Goal: Task Accomplishment & Management: Complete application form

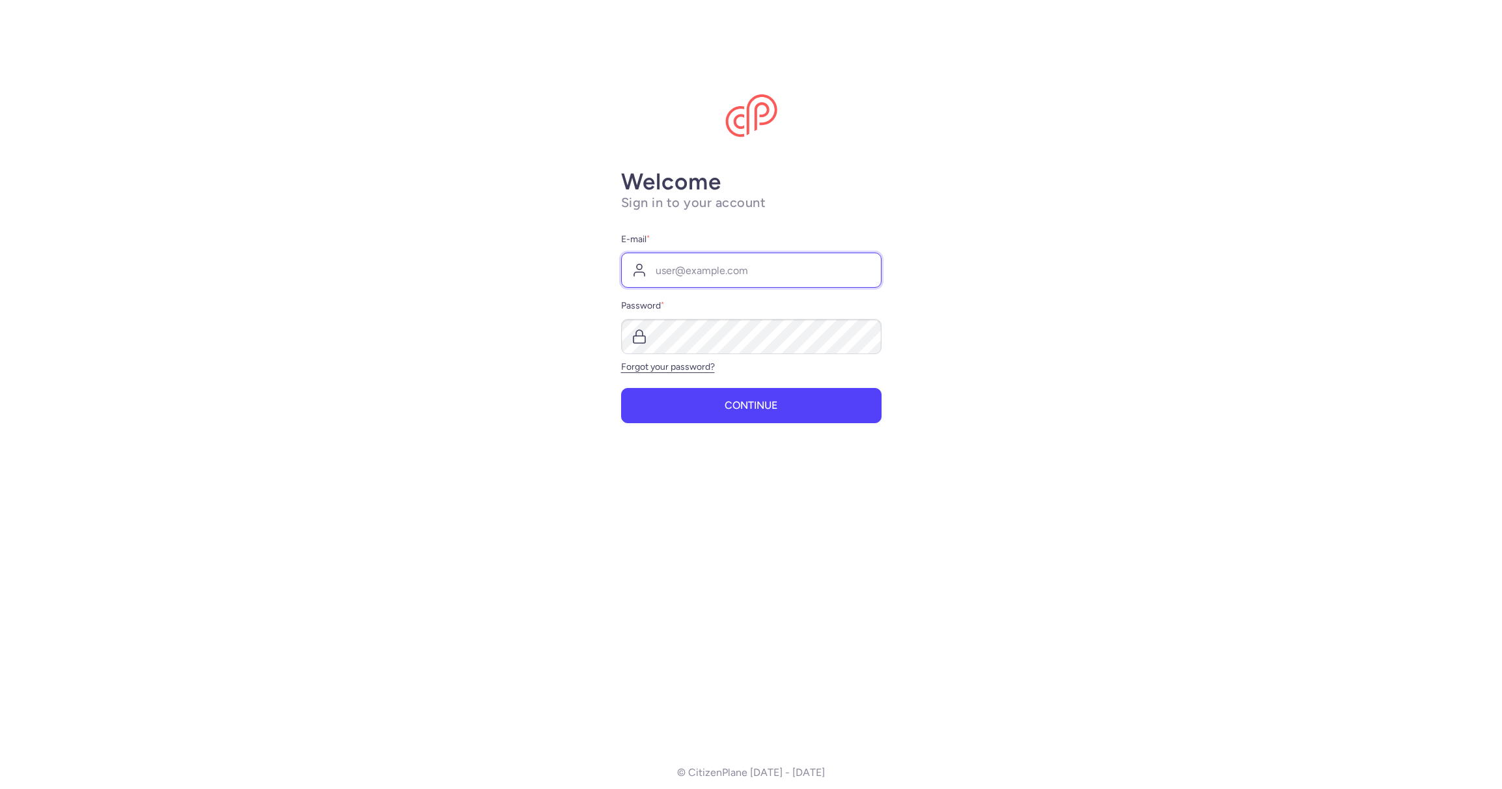
click at [696, 274] on input "E-mail *" at bounding box center [751, 270] width 261 height 35
click at [697, 274] on input "E-mail *" at bounding box center [751, 270] width 261 height 35
type input "[EMAIL_ADDRESS][DOMAIN_NAME]"
click at [714, 418] on button "Continue" at bounding box center [751, 404] width 261 height 35
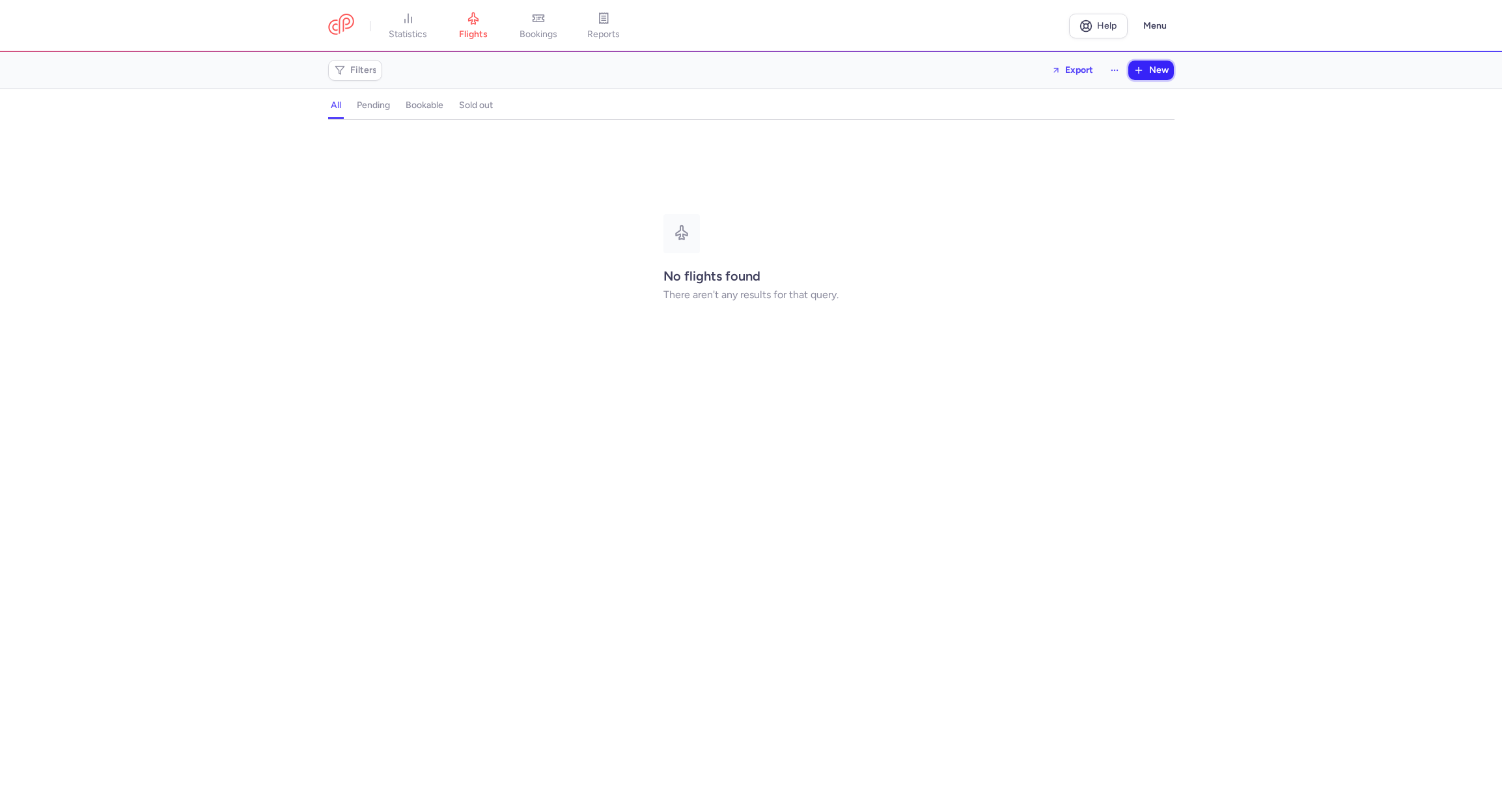
click at [1149, 65] on button "New" at bounding box center [1152, 71] width 46 height 20
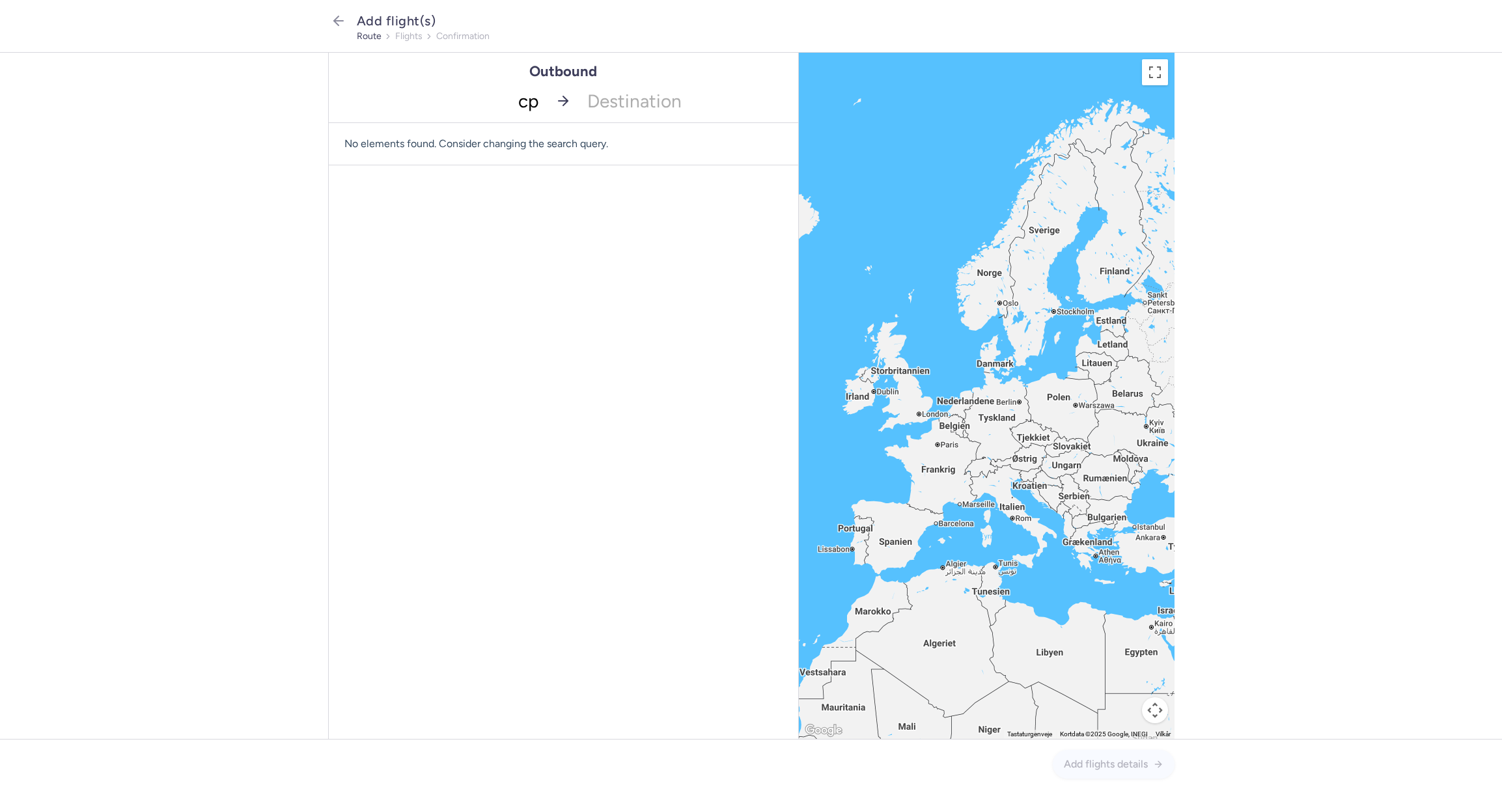
type input "cph"
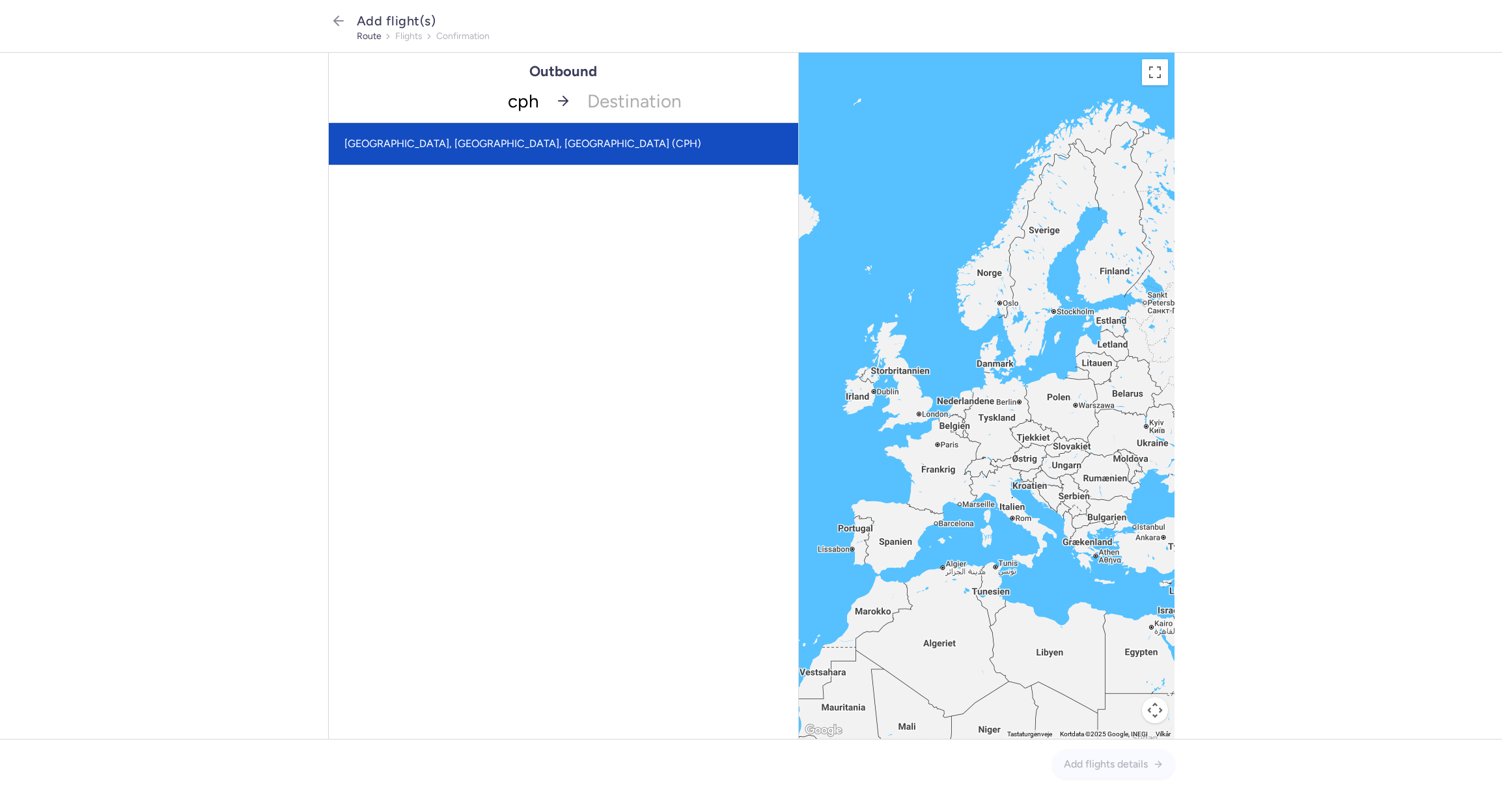
click at [493, 159] on span "[GEOGRAPHIC_DATA], [GEOGRAPHIC_DATA], [GEOGRAPHIC_DATA] (CPH)" at bounding box center [564, 144] width 470 height 42
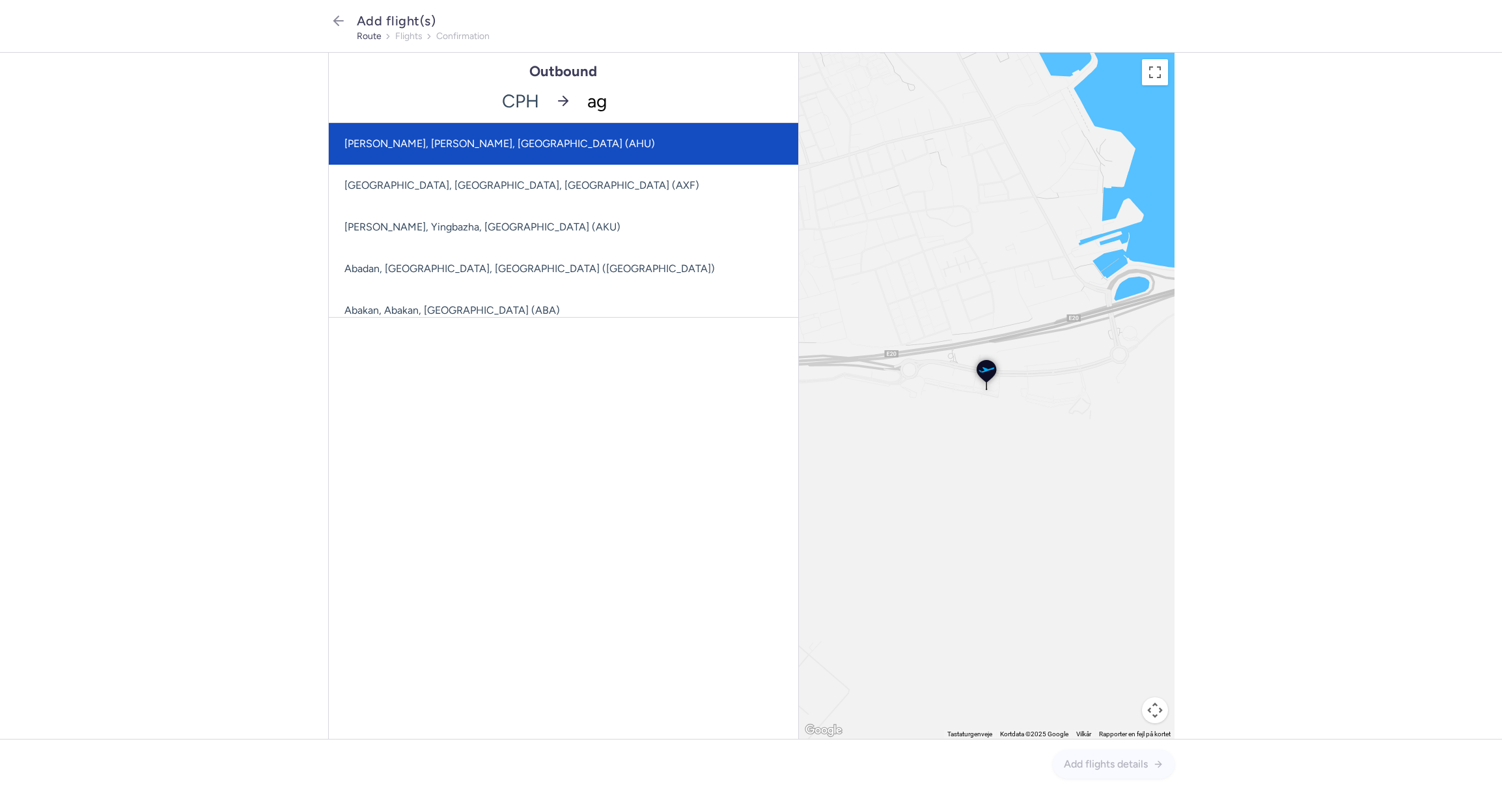
type input "agp"
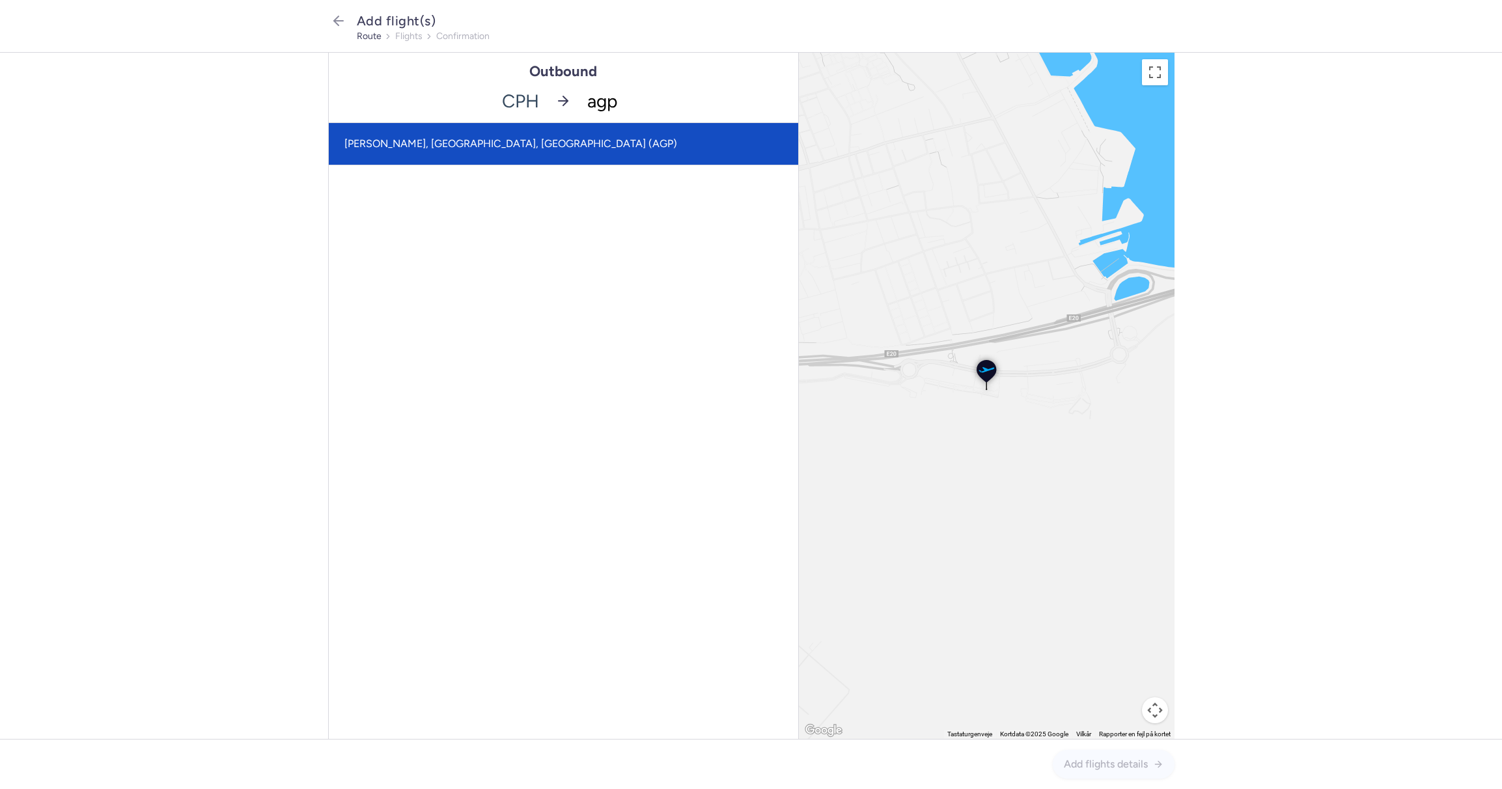
click at [514, 145] on span "[PERSON_NAME], [GEOGRAPHIC_DATA], [GEOGRAPHIC_DATA] (AGP)" at bounding box center [511, 143] width 333 height 12
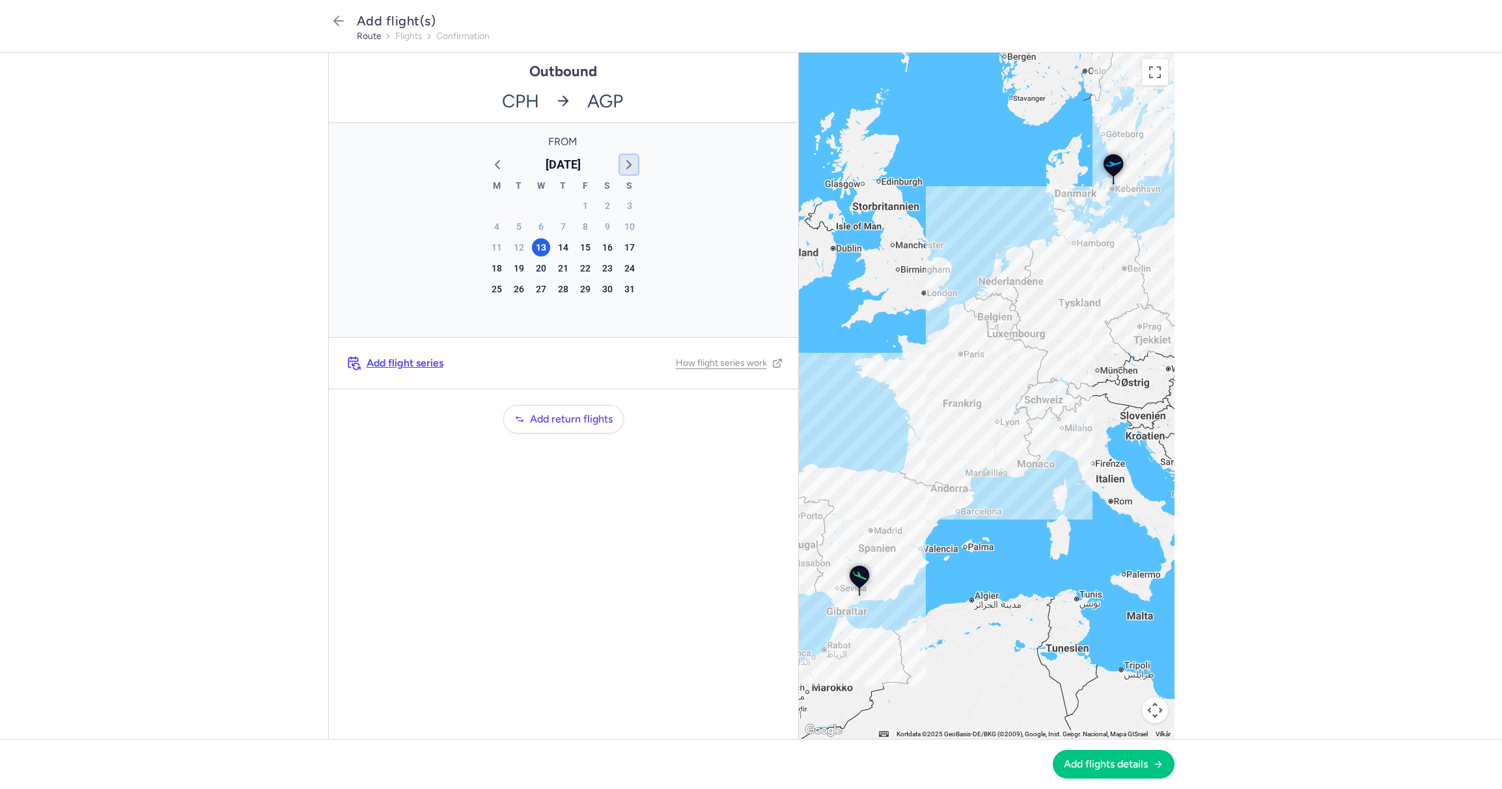
click at [632, 160] on icon "button" at bounding box center [629, 165] width 16 height 16
click at [524, 226] on div "7" at bounding box center [519, 227] width 18 height 18
click at [522, 292] on div "28" at bounding box center [519, 289] width 18 height 18
click at [524, 224] on div "7" at bounding box center [519, 227] width 18 height 18
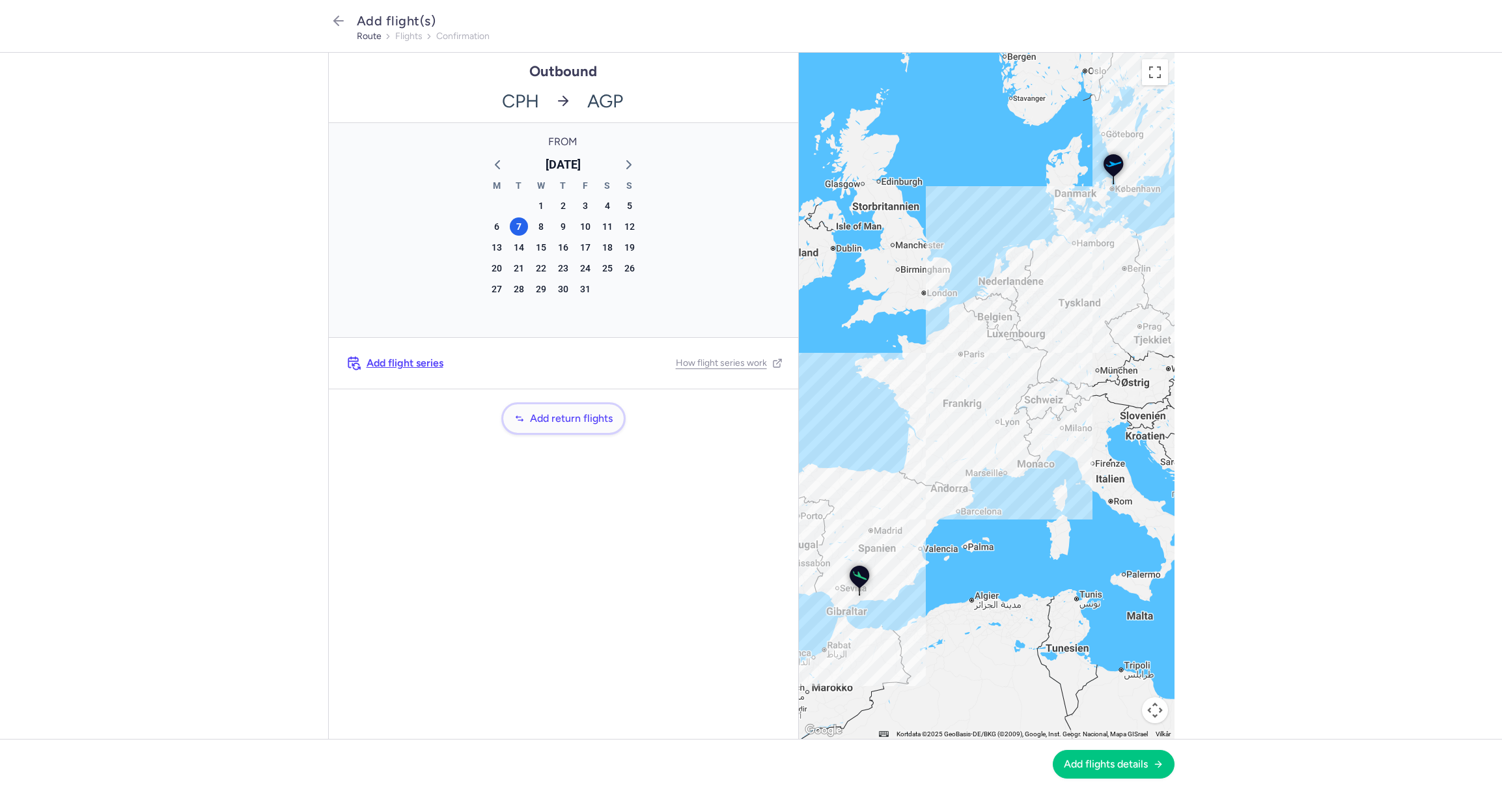
click at [572, 414] on span "Add return flights" at bounding box center [571, 419] width 83 height 12
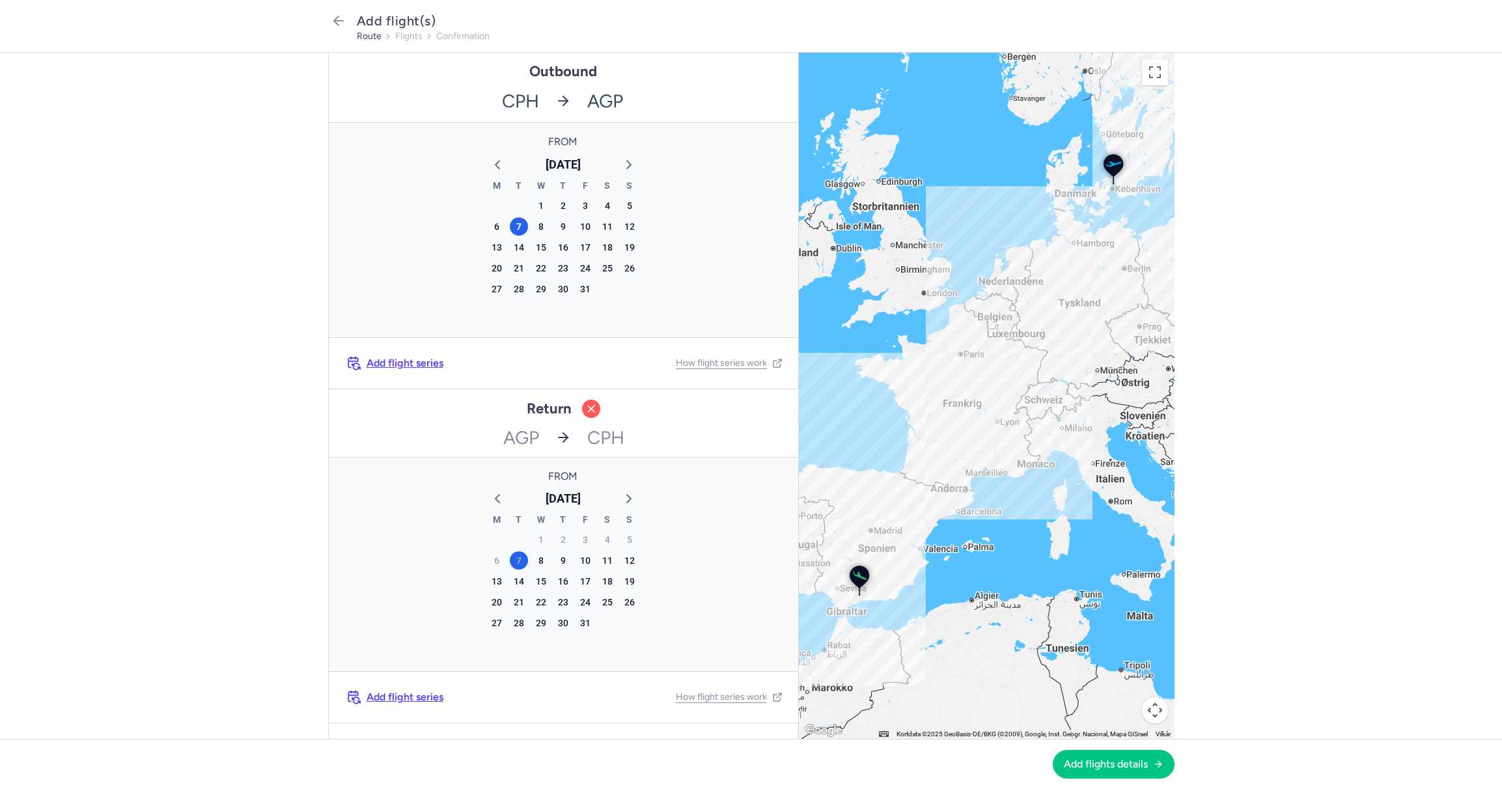
scroll to position [36, 0]
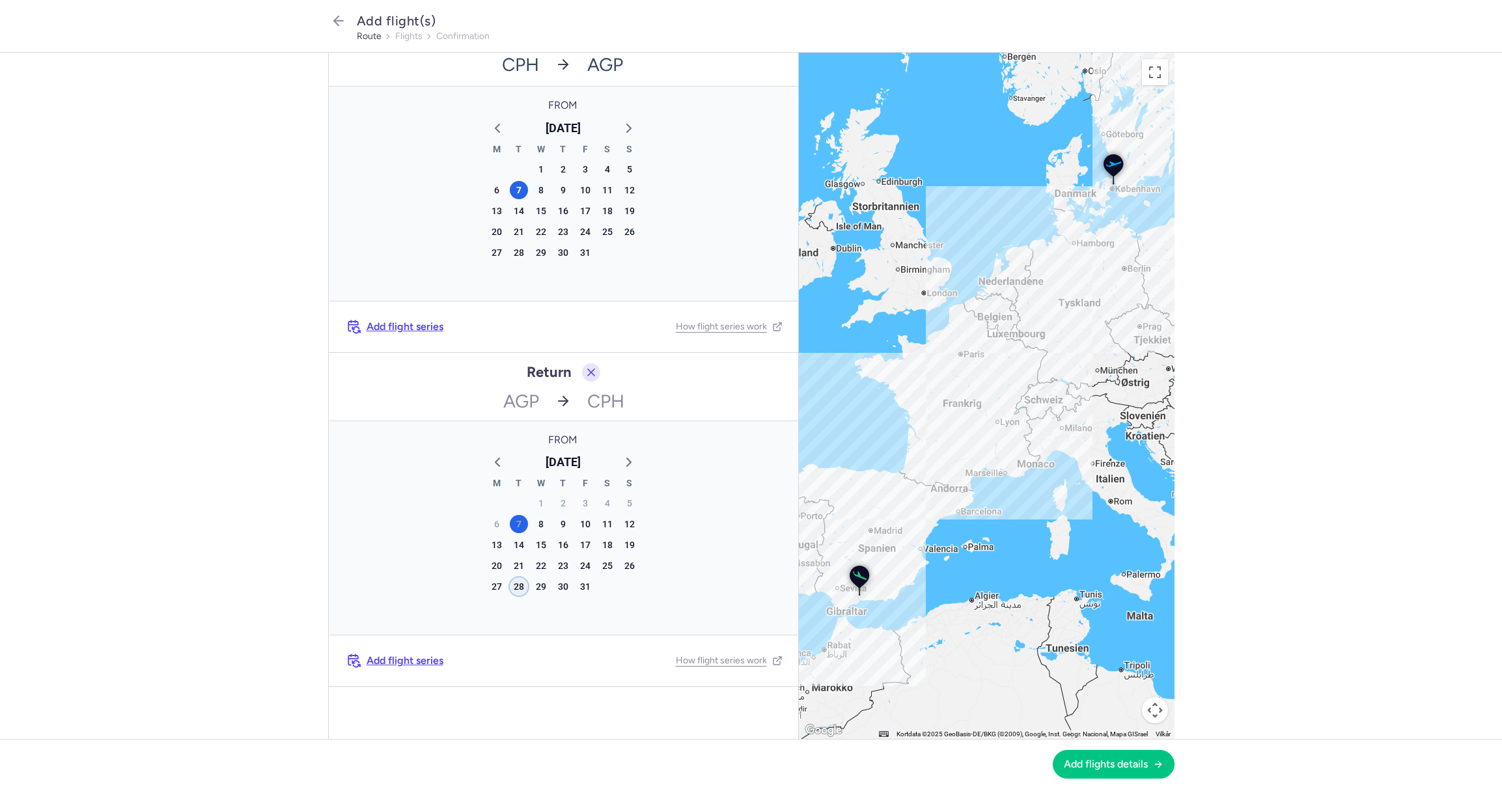
click at [516, 593] on div "28" at bounding box center [519, 587] width 18 height 18
click at [1104, 762] on span "Add flights details" at bounding box center [1106, 764] width 84 height 12
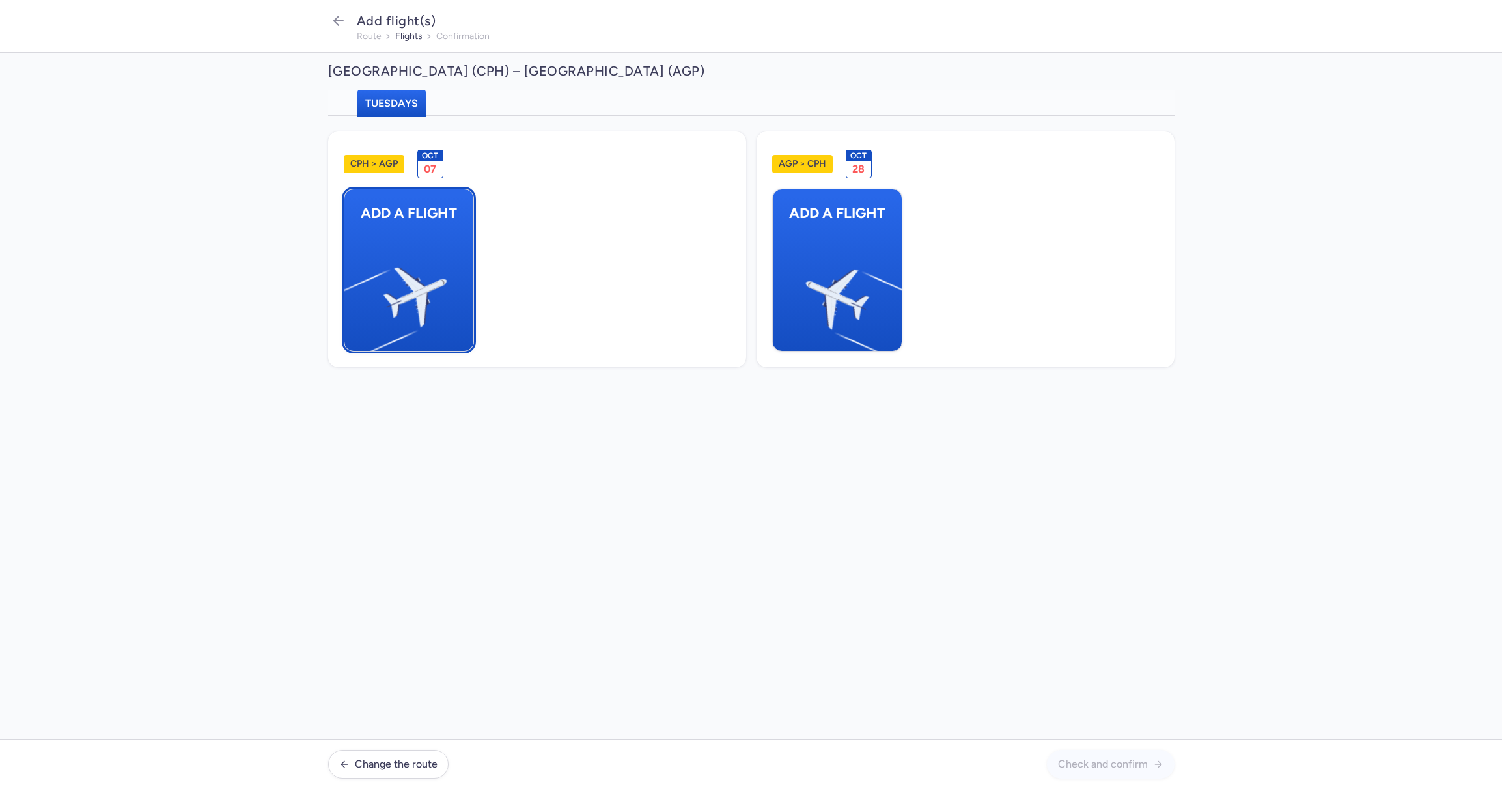
click at [424, 234] on img "button" at bounding box center [350, 292] width 220 height 202
select select "23"
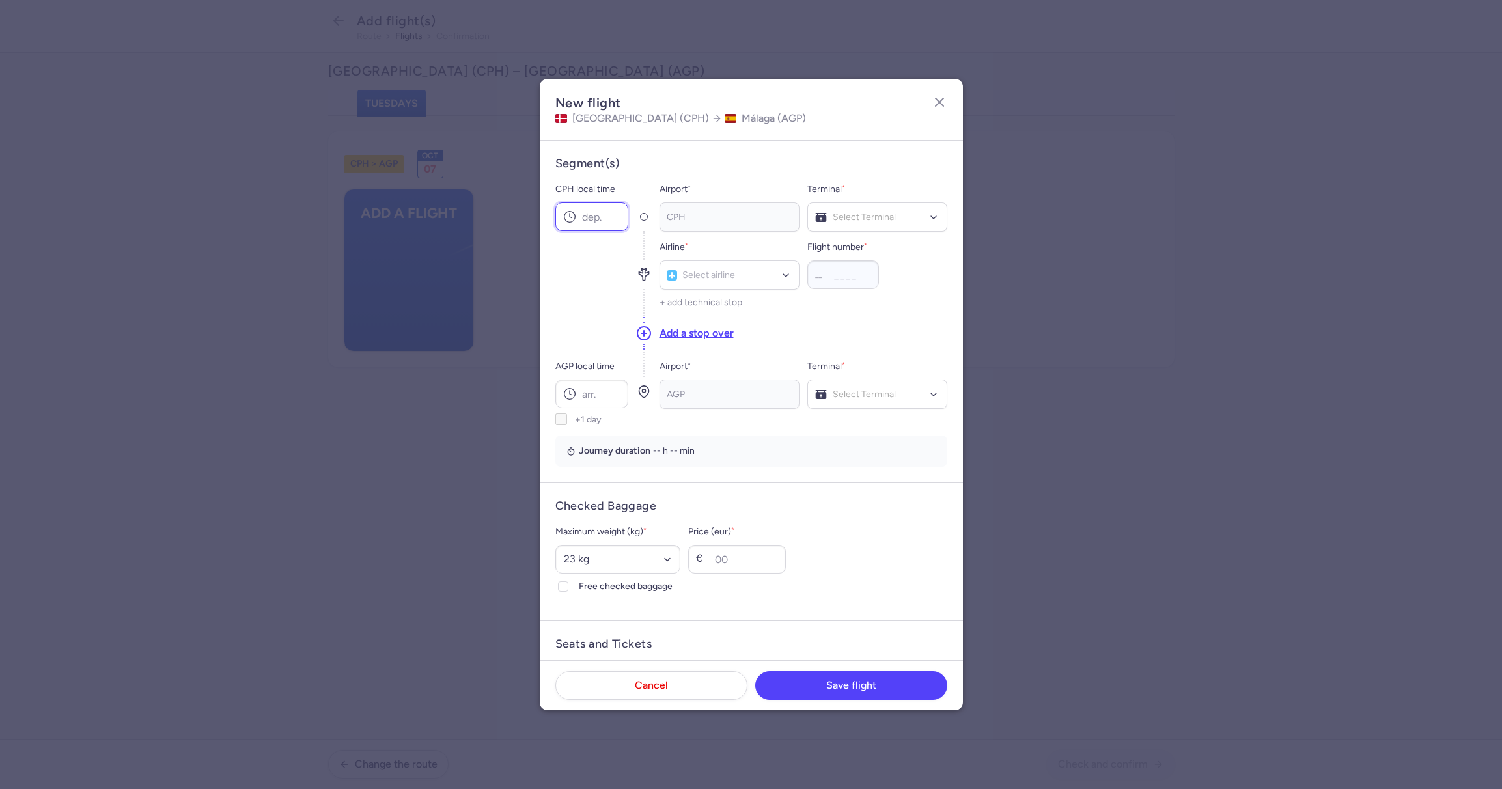
click at [608, 223] on input "CPH local time" at bounding box center [592, 217] width 73 height 29
type input "16:30"
click at [883, 287] on span "Terminal 3" at bounding box center [877, 297] width 139 height 26
type input "sas"
click at [708, 296] on span "Scandinavian Airlines (SK)" at bounding box center [729, 304] width 139 height 29
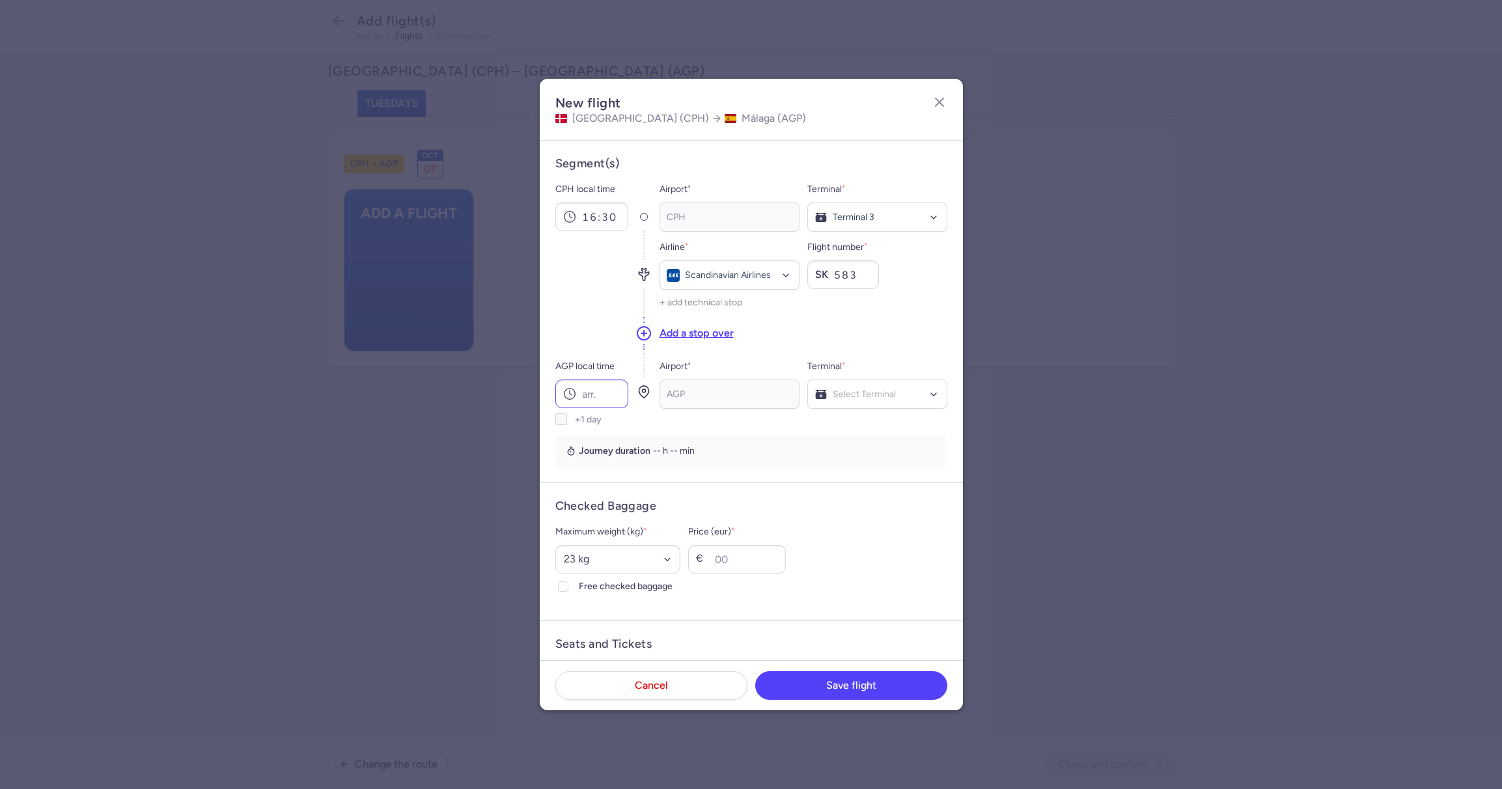
type input "583"
click at [593, 394] on input "AGP local time" at bounding box center [592, 394] width 73 height 29
type input "20:20"
click at [873, 443] on span "Terminal 2" at bounding box center [877, 448] width 139 height 26
click at [559, 588] on div at bounding box center [564, 587] width 16 height 16
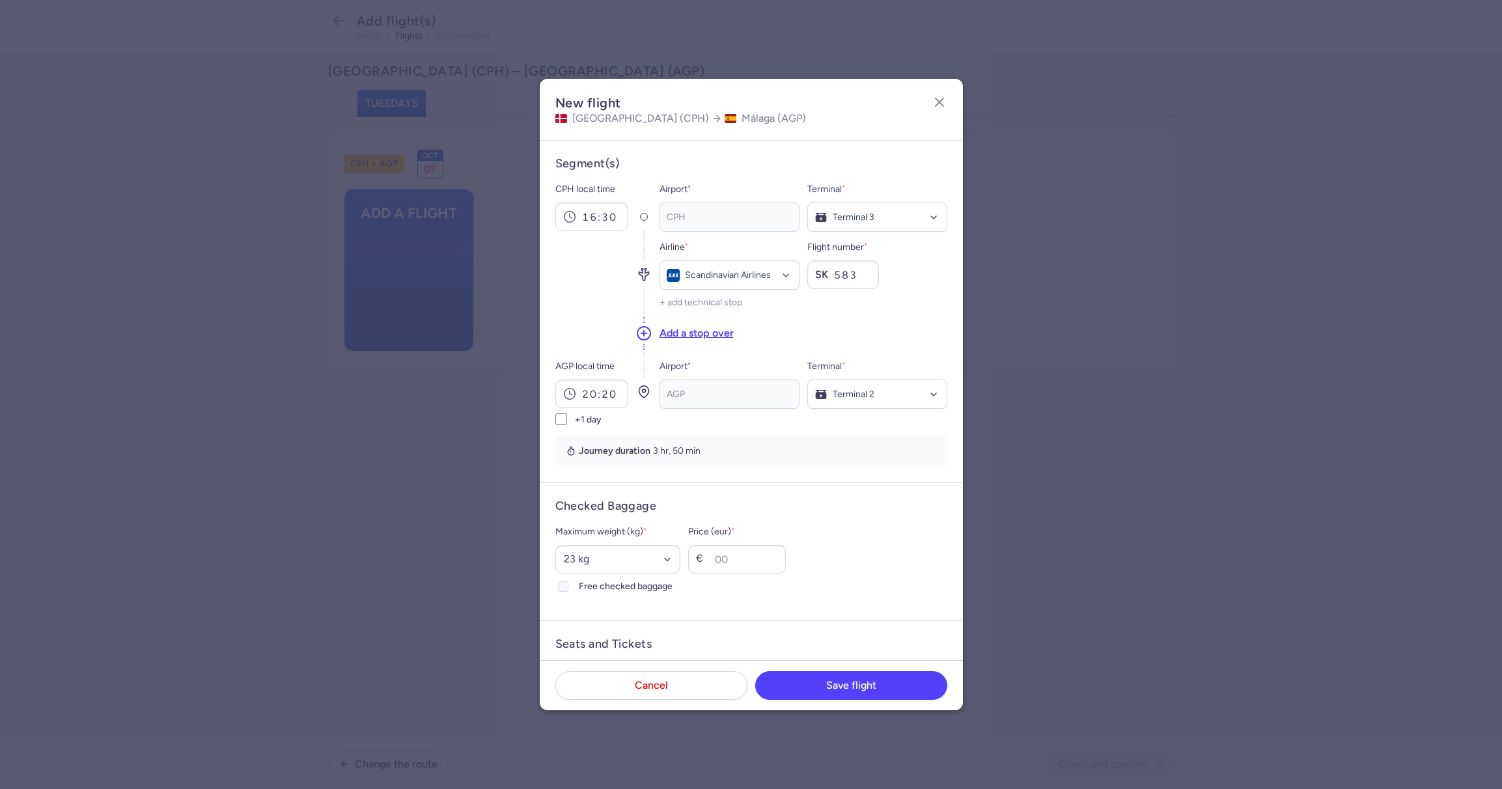
click at [559, 588] on input "Free checked baggage" at bounding box center [563, 587] width 10 height 10
checkbox input "true"
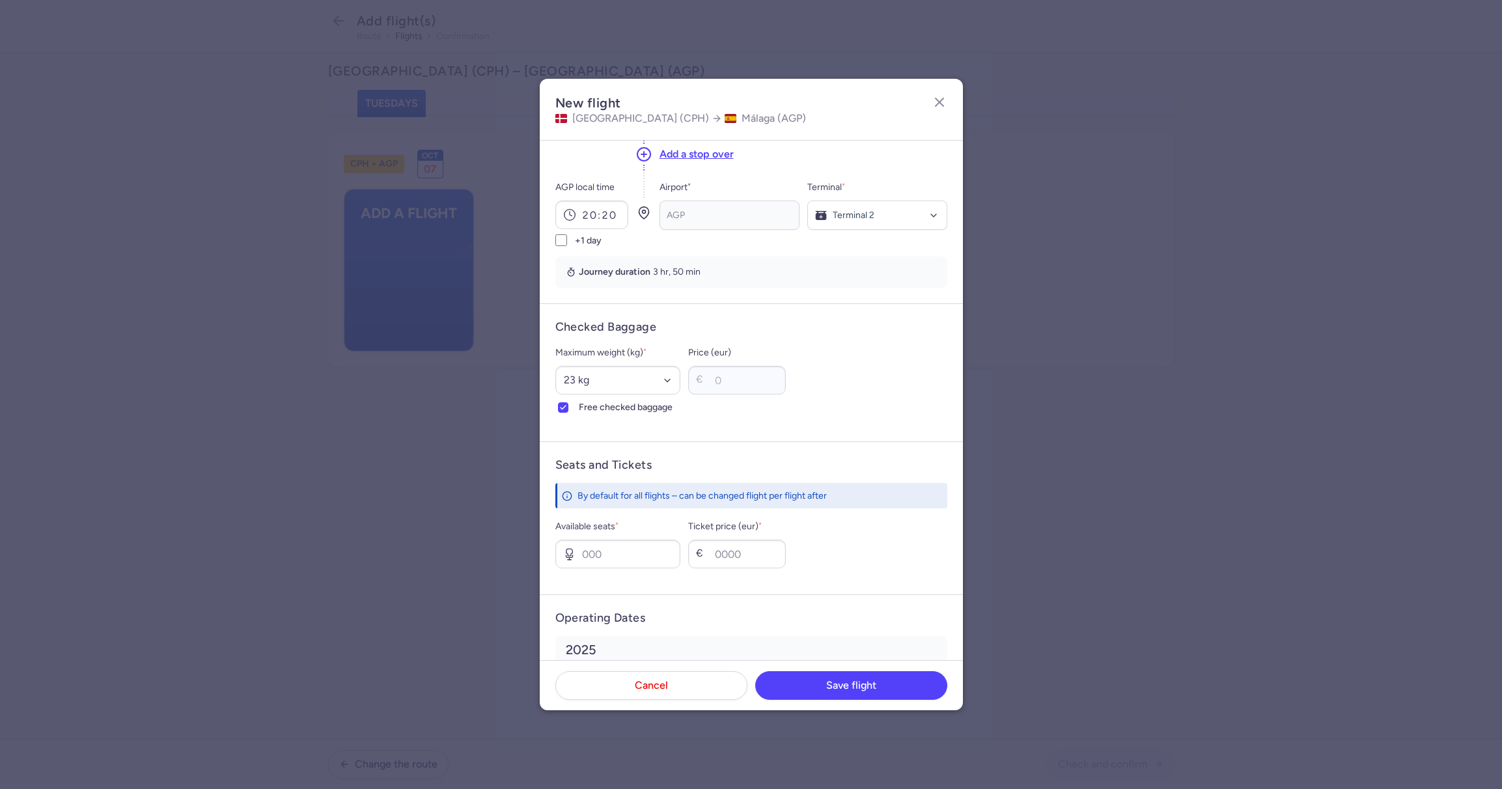
scroll to position [190, 0]
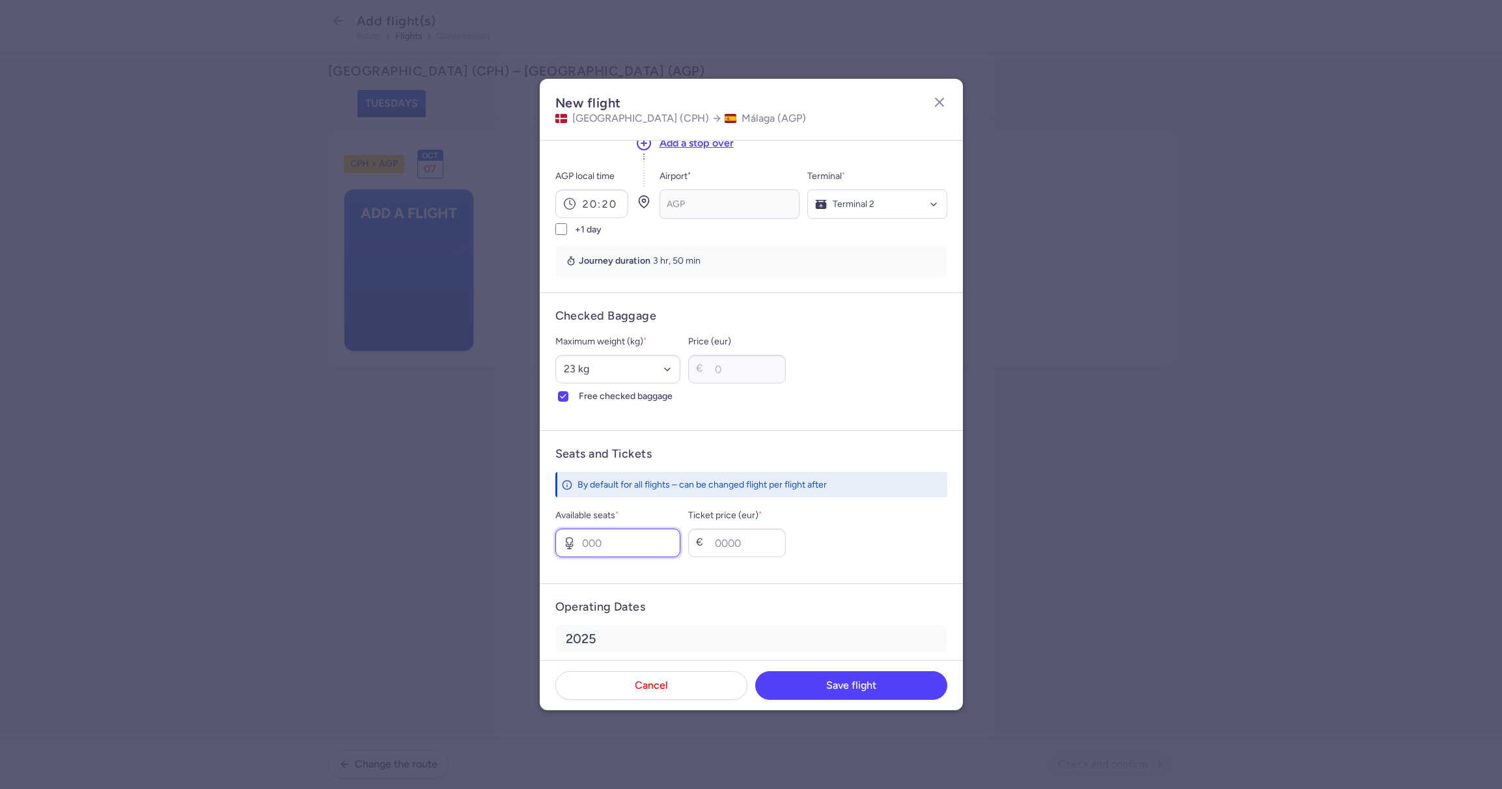
click at [602, 549] on input "Available seats *" at bounding box center [619, 543] width 126 height 29
type input "10"
click at [740, 544] on input "Ticket price (eur) *" at bounding box center [737, 543] width 98 height 29
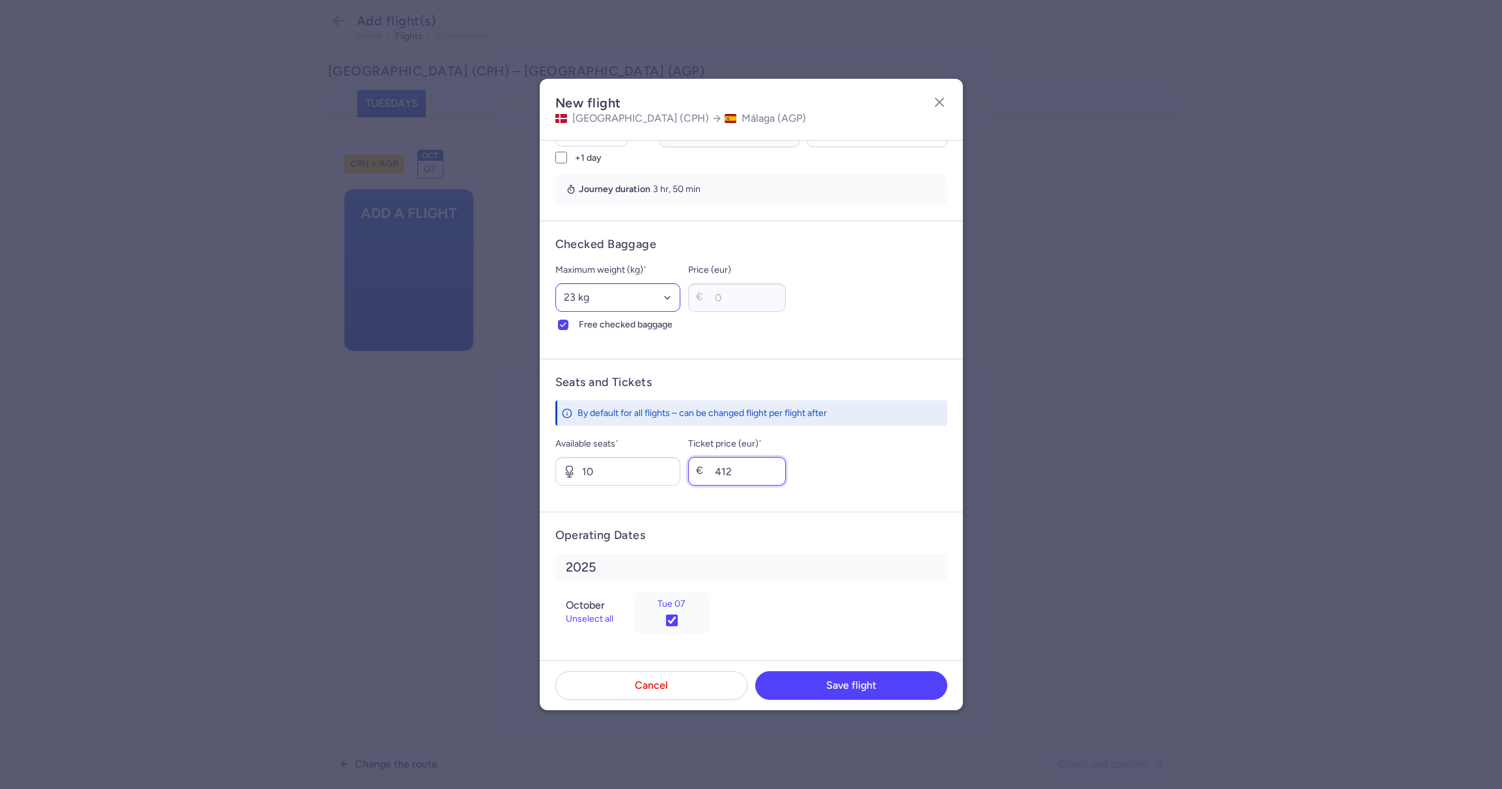
scroll to position [262, 0]
type input "412"
click at [852, 690] on span "Save flight" at bounding box center [851, 685] width 50 height 12
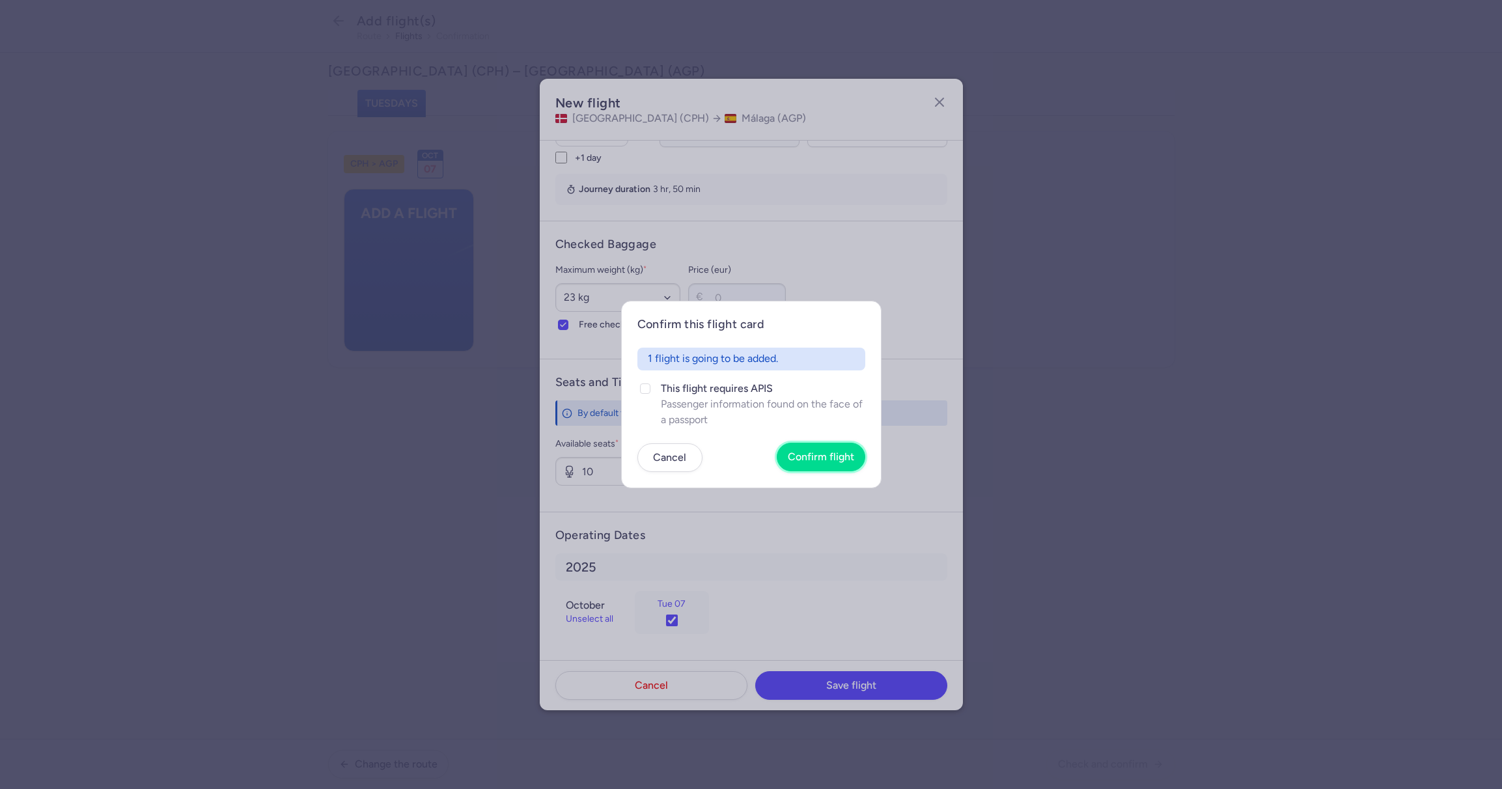
click at [815, 458] on span "Confirm flight" at bounding box center [821, 457] width 66 height 12
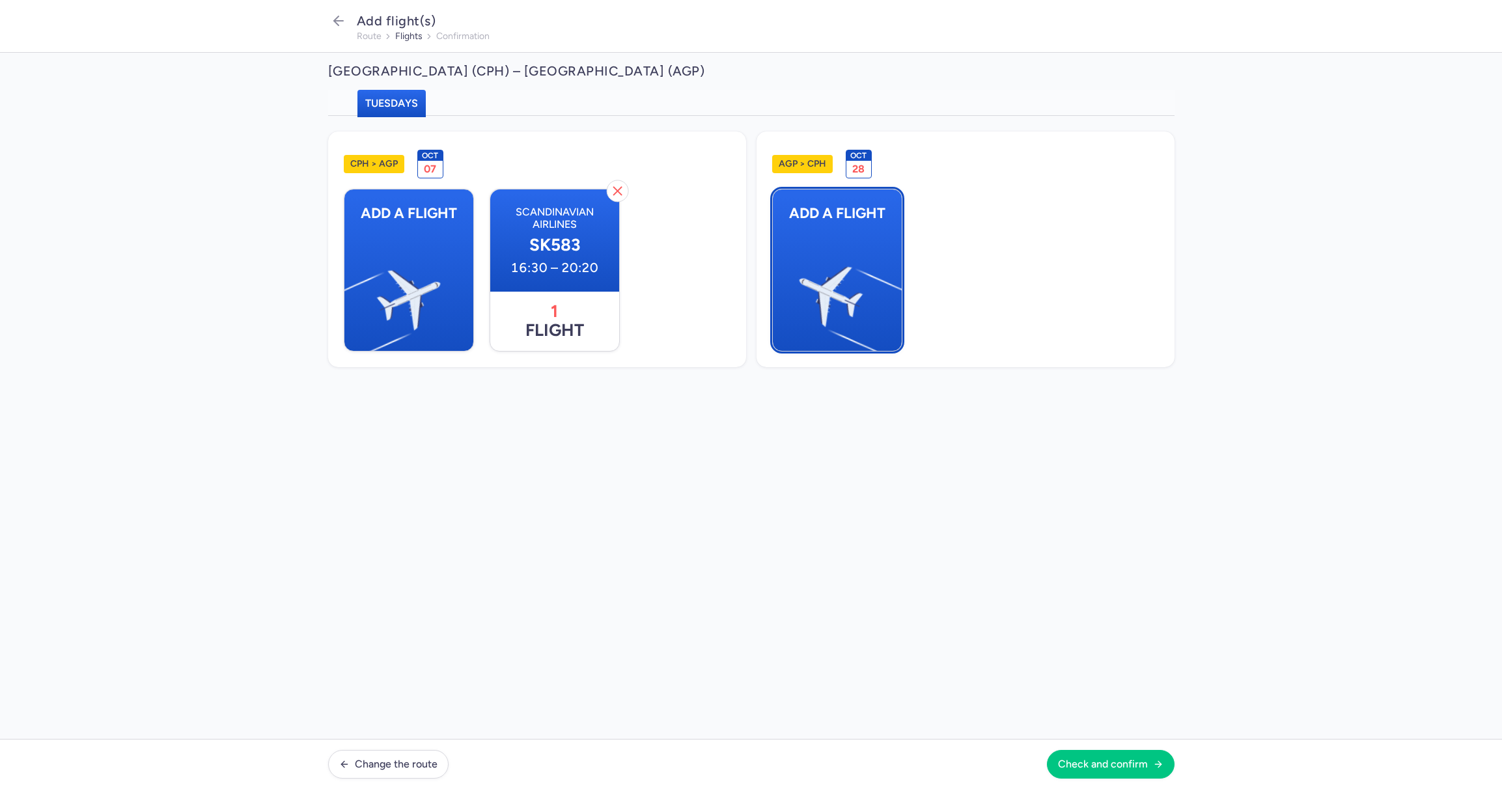
click at [875, 288] on img "button" at bounding box center [895, 292] width 220 height 202
select select "23"
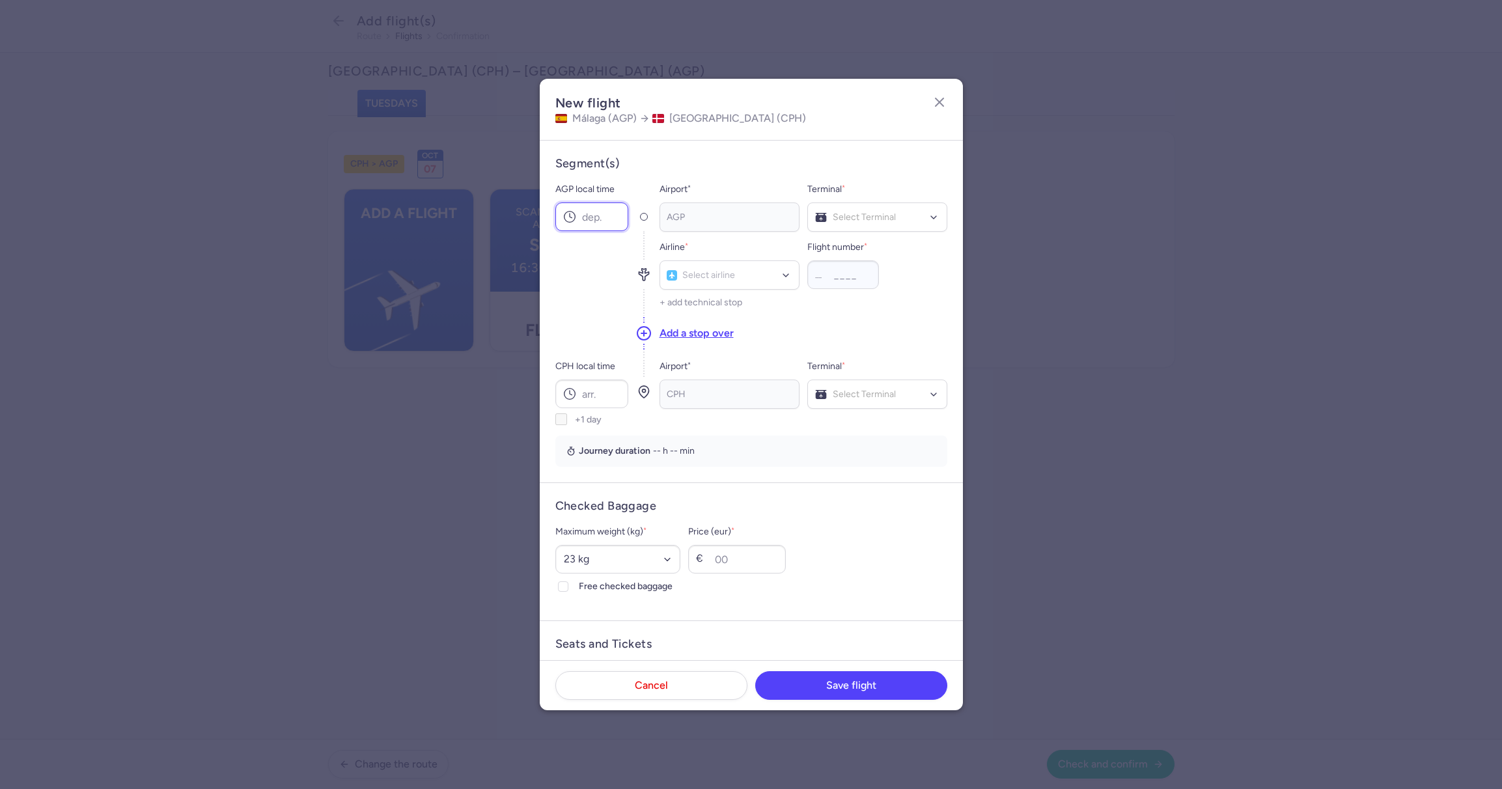
click at [604, 219] on input "AGP local time" at bounding box center [592, 217] width 73 height 29
type input "18:30"
click at [887, 270] on span "Terminal 2" at bounding box center [877, 271] width 139 height 26
type input "sas"
click at [711, 307] on span "Scandinavian Airlines" at bounding box center [728, 304] width 85 height 10
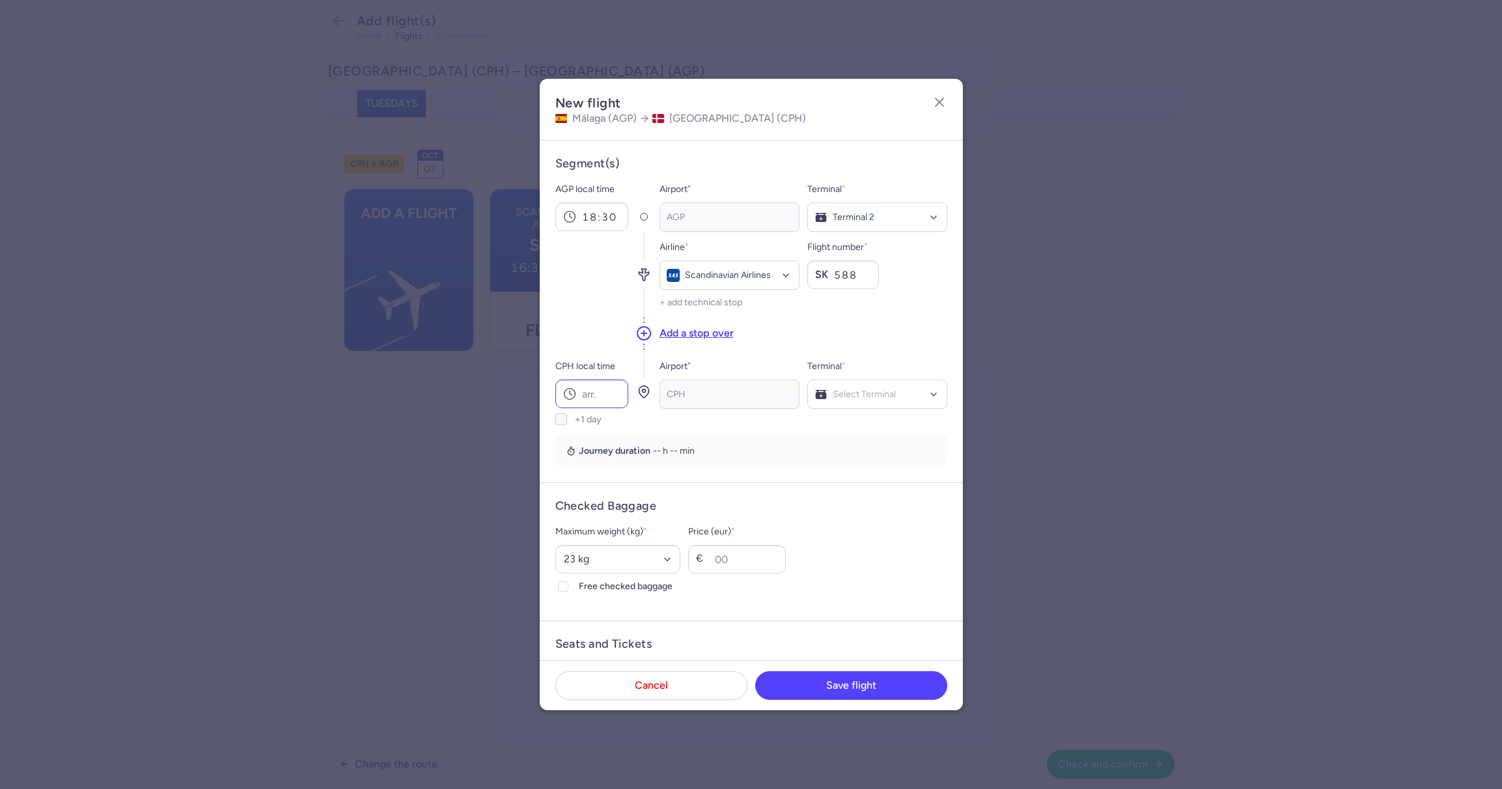
type input "588"
click at [606, 386] on input "CPH local time" at bounding box center [592, 394] width 73 height 29
type input "22:10"
click at [566, 585] on polyline at bounding box center [563, 587] width 5 height 4
click at [566, 585] on input "Free checked baggage" at bounding box center [563, 587] width 10 height 10
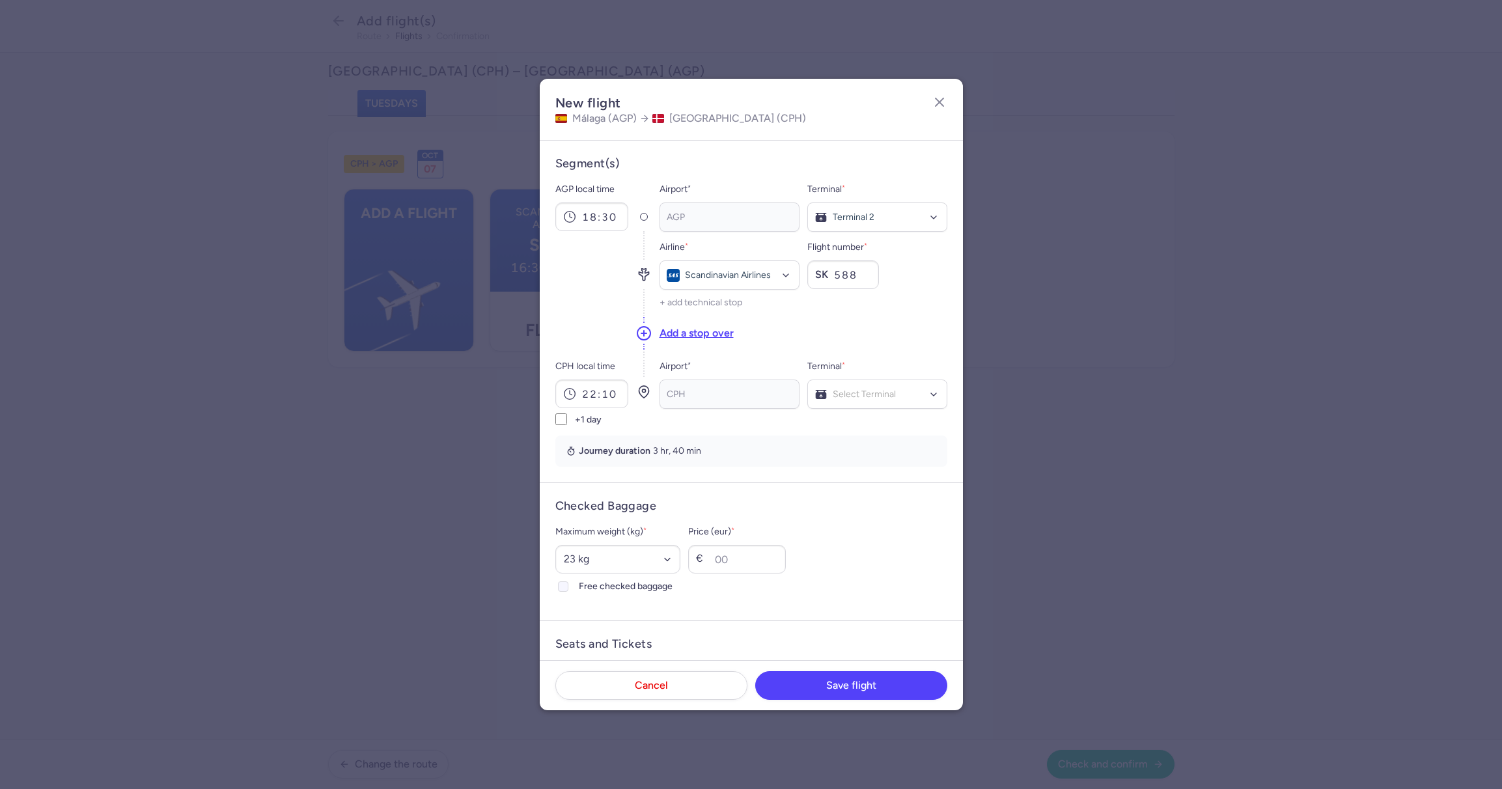
checkbox input "true"
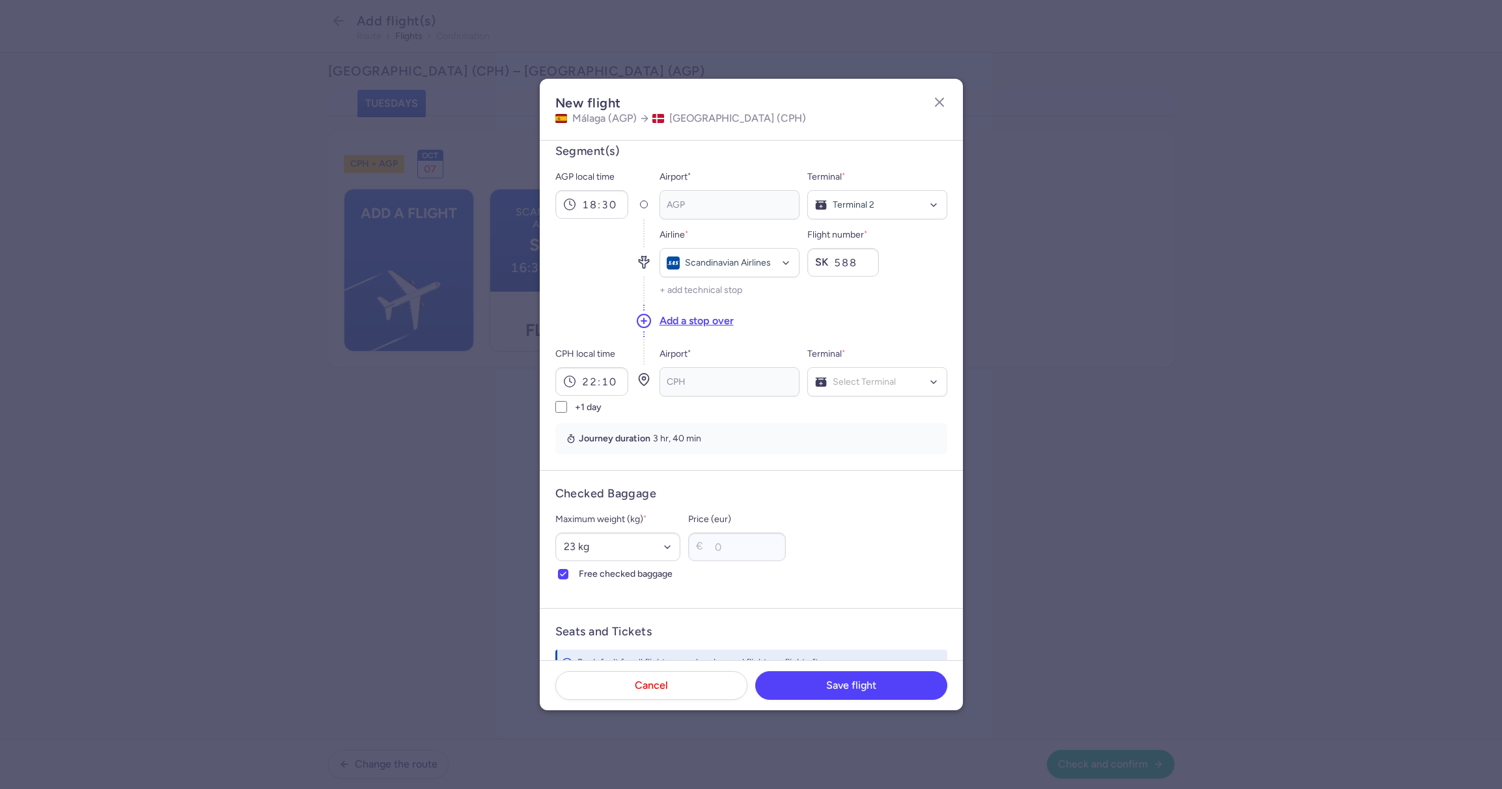
scroll to position [254, 0]
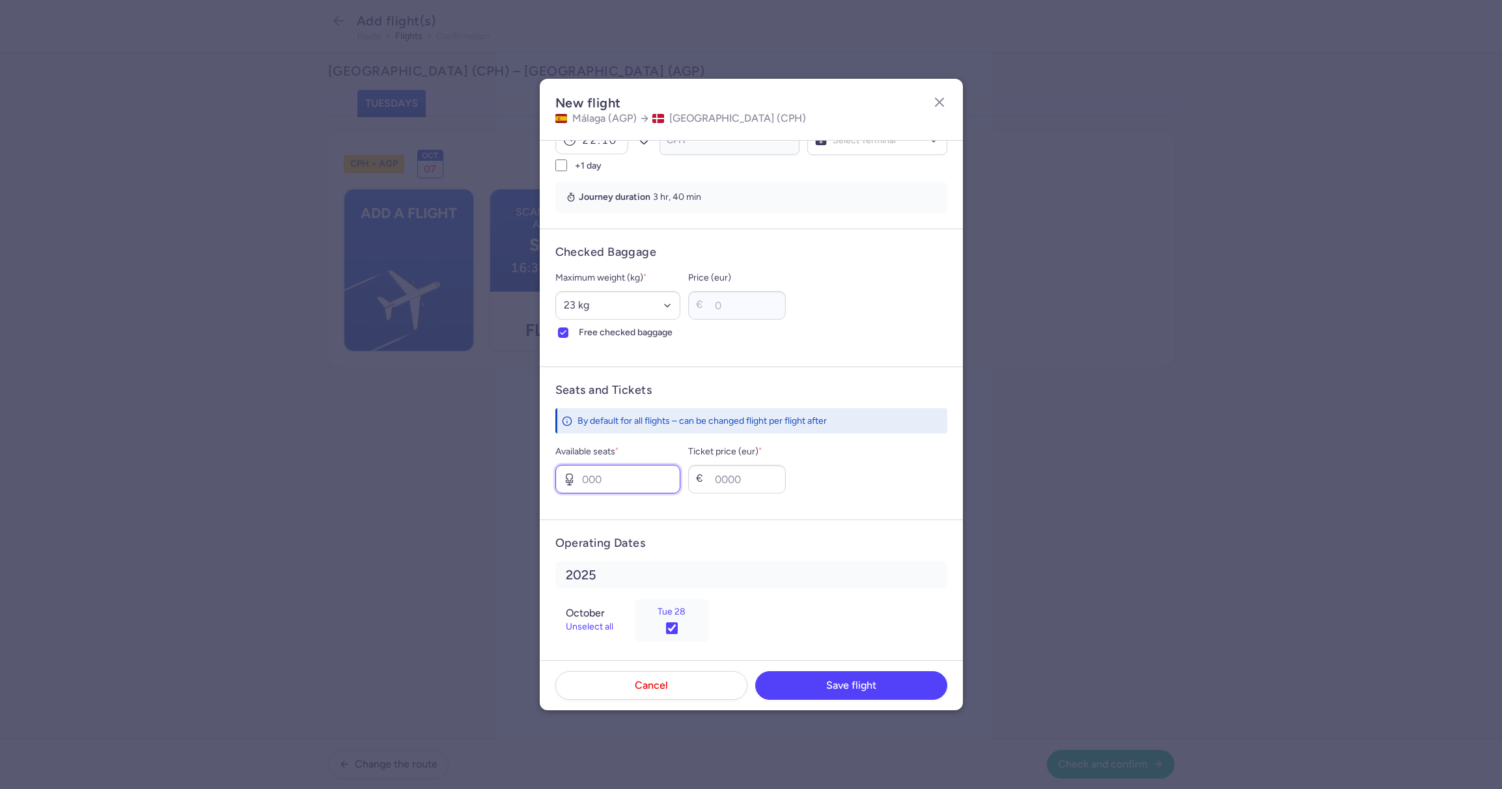
click at [625, 486] on input "Available seats *" at bounding box center [619, 479] width 126 height 29
type input "10"
type input "412"
click at [889, 688] on button "Save flight" at bounding box center [851, 685] width 192 height 29
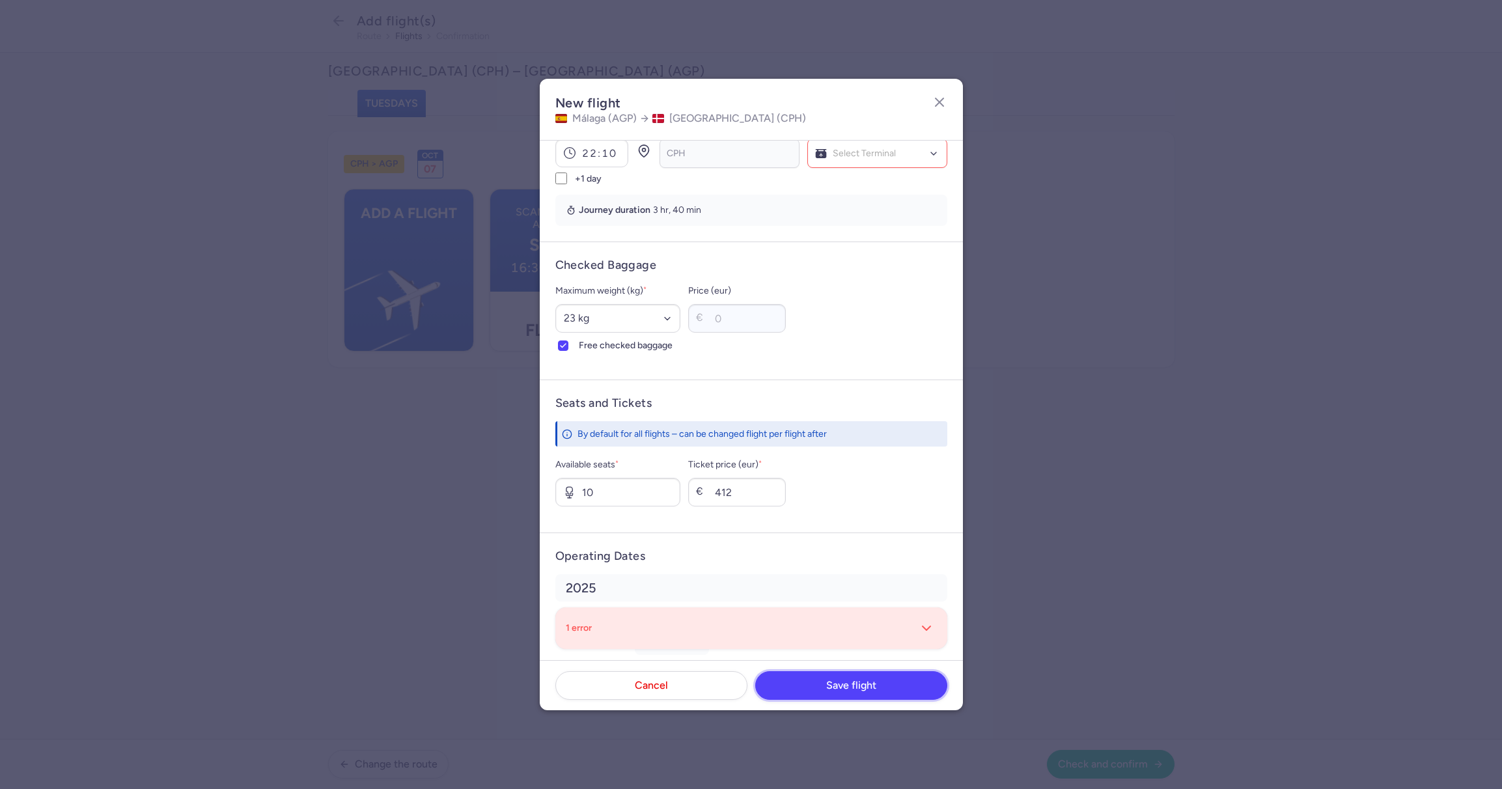
scroll to position [304, 0]
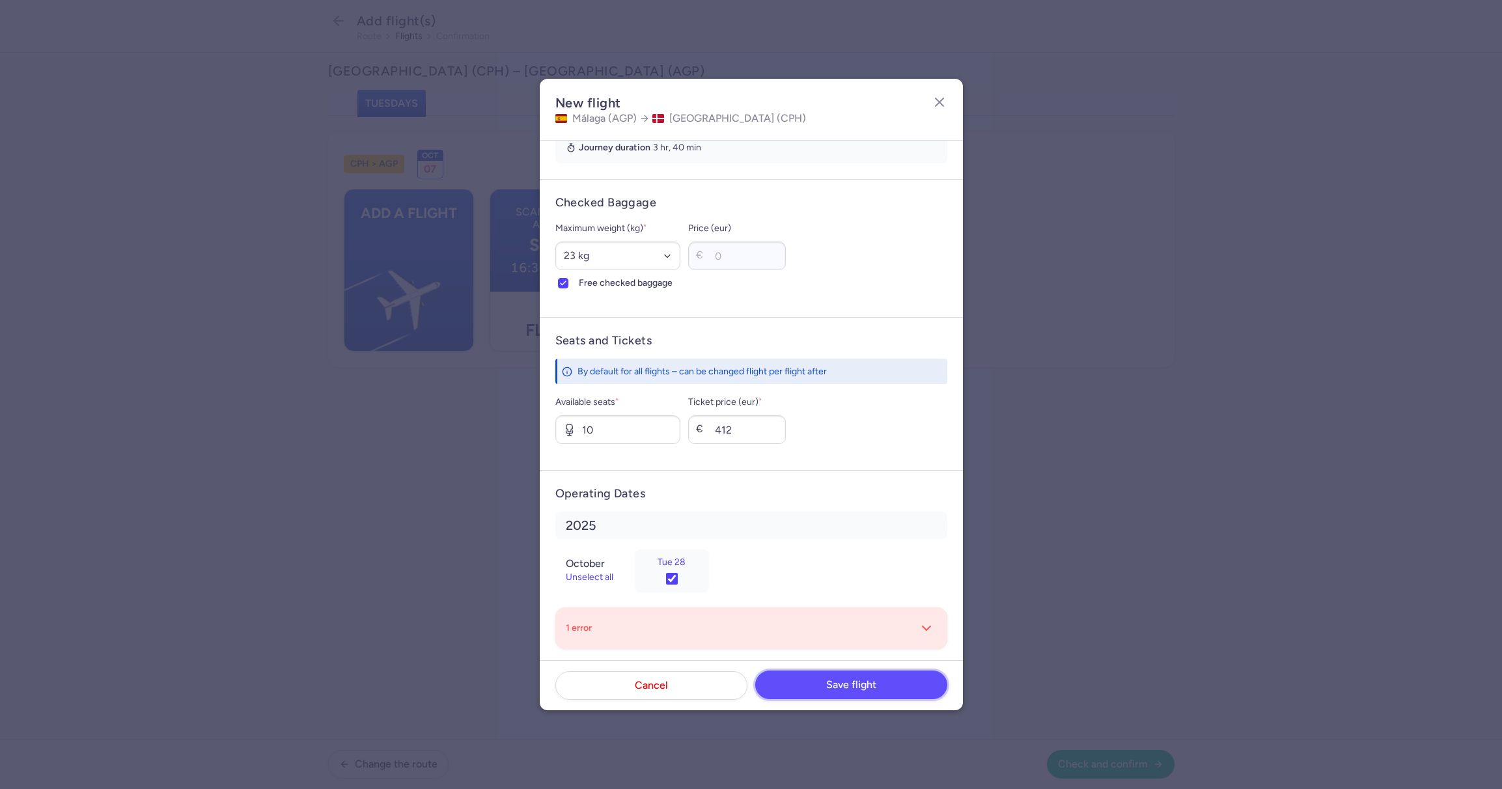
click at [822, 688] on button "Save flight" at bounding box center [851, 685] width 192 height 29
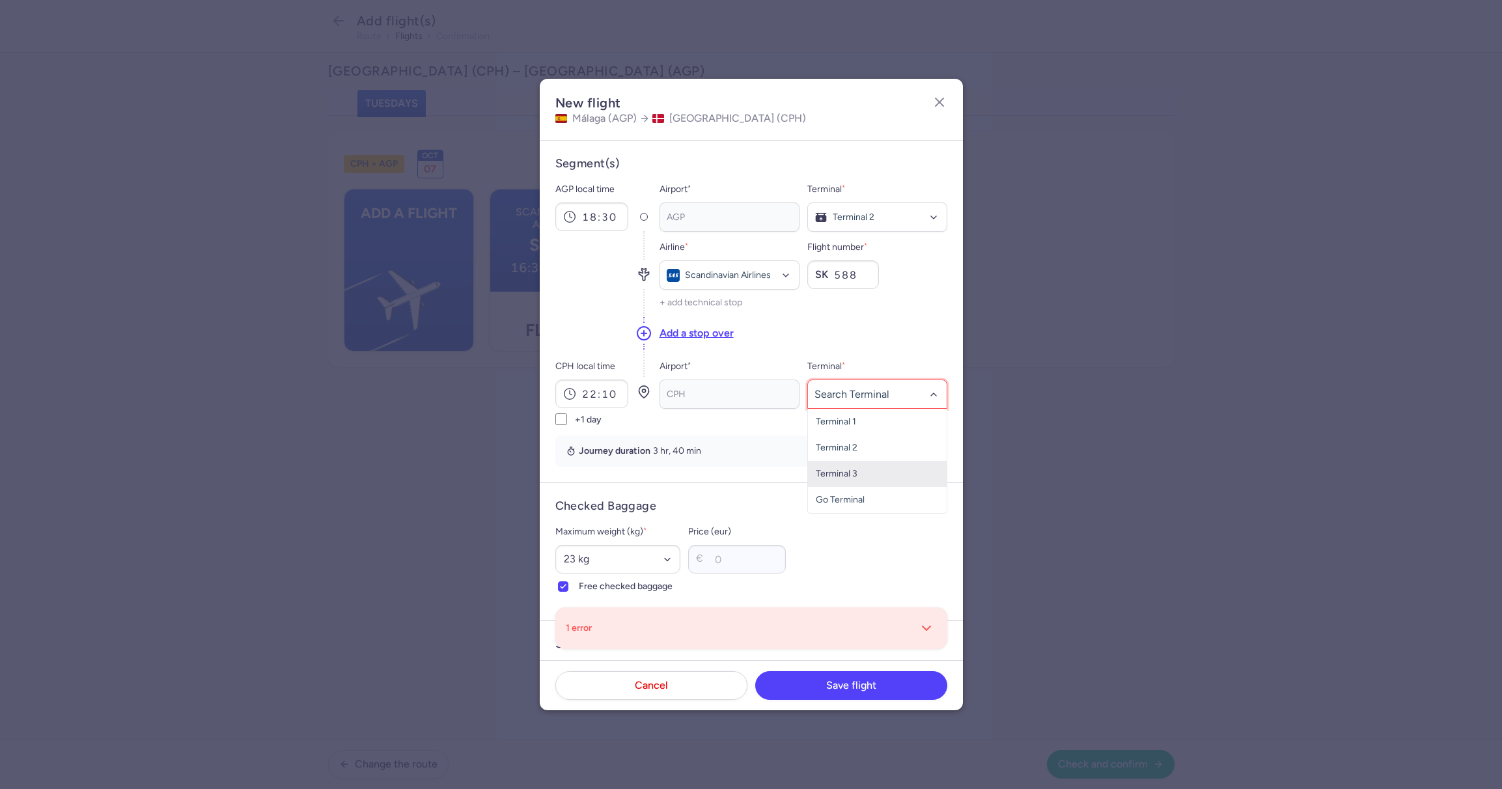
click at [850, 479] on span "Terminal 3" at bounding box center [837, 473] width 42 height 11
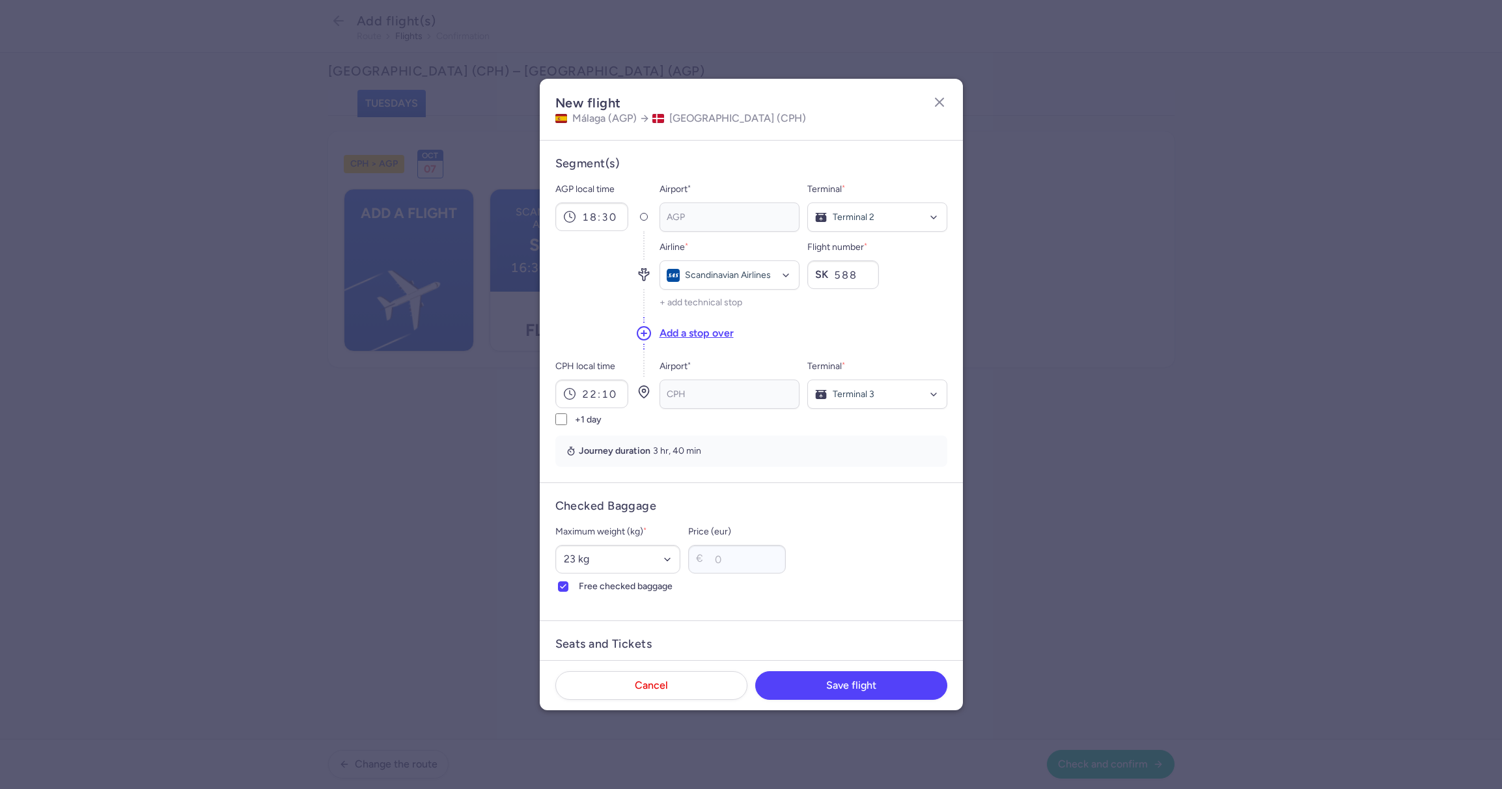
click at [851, 700] on footer "Cancel Save flight" at bounding box center [751, 685] width 423 height 50
click at [849, 695] on button "Save flight" at bounding box center [851, 685] width 192 height 29
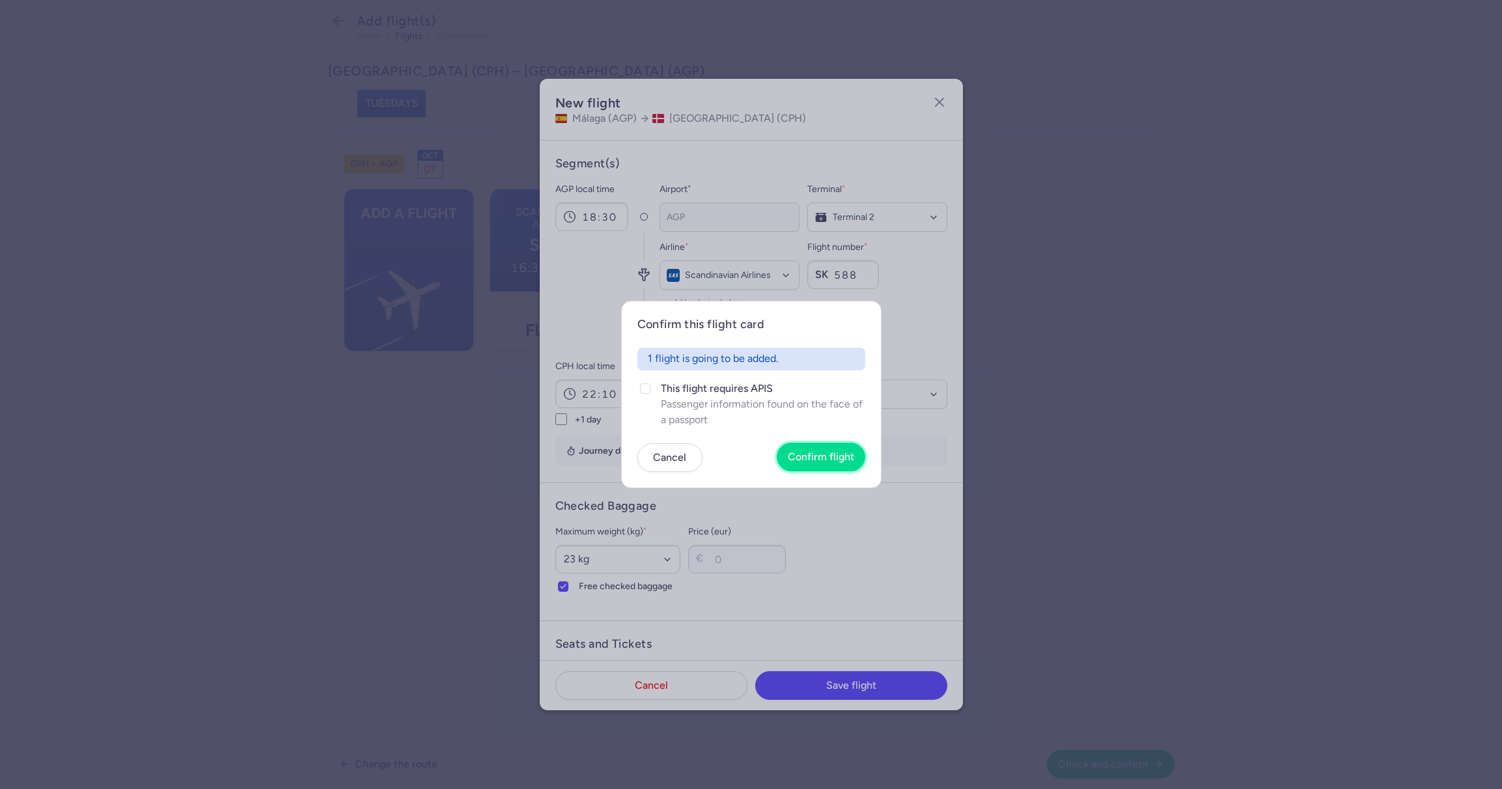
click at [832, 455] on span "Confirm flight" at bounding box center [821, 457] width 66 height 12
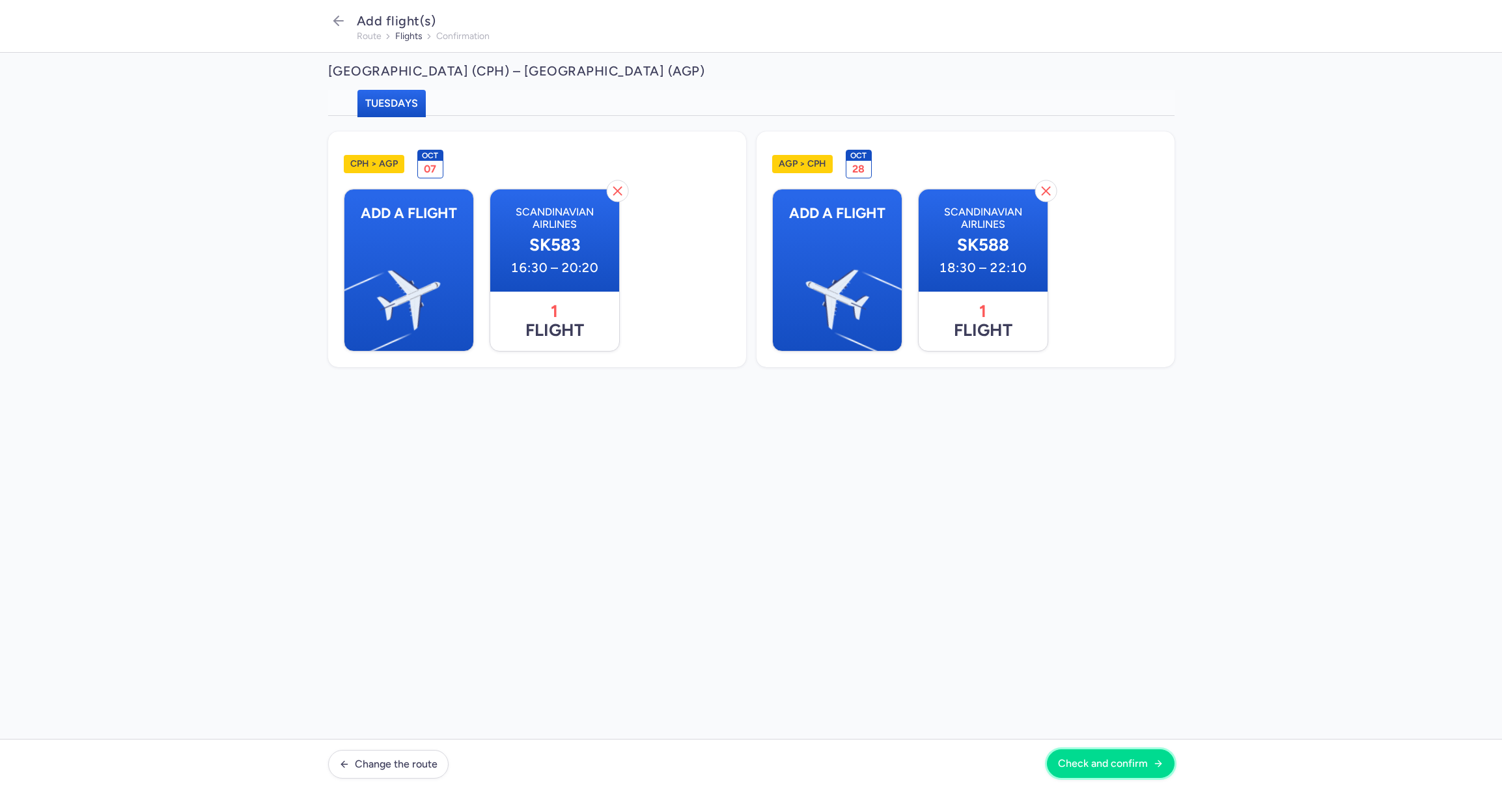
click at [1102, 765] on span "Check and confirm" at bounding box center [1103, 764] width 90 height 12
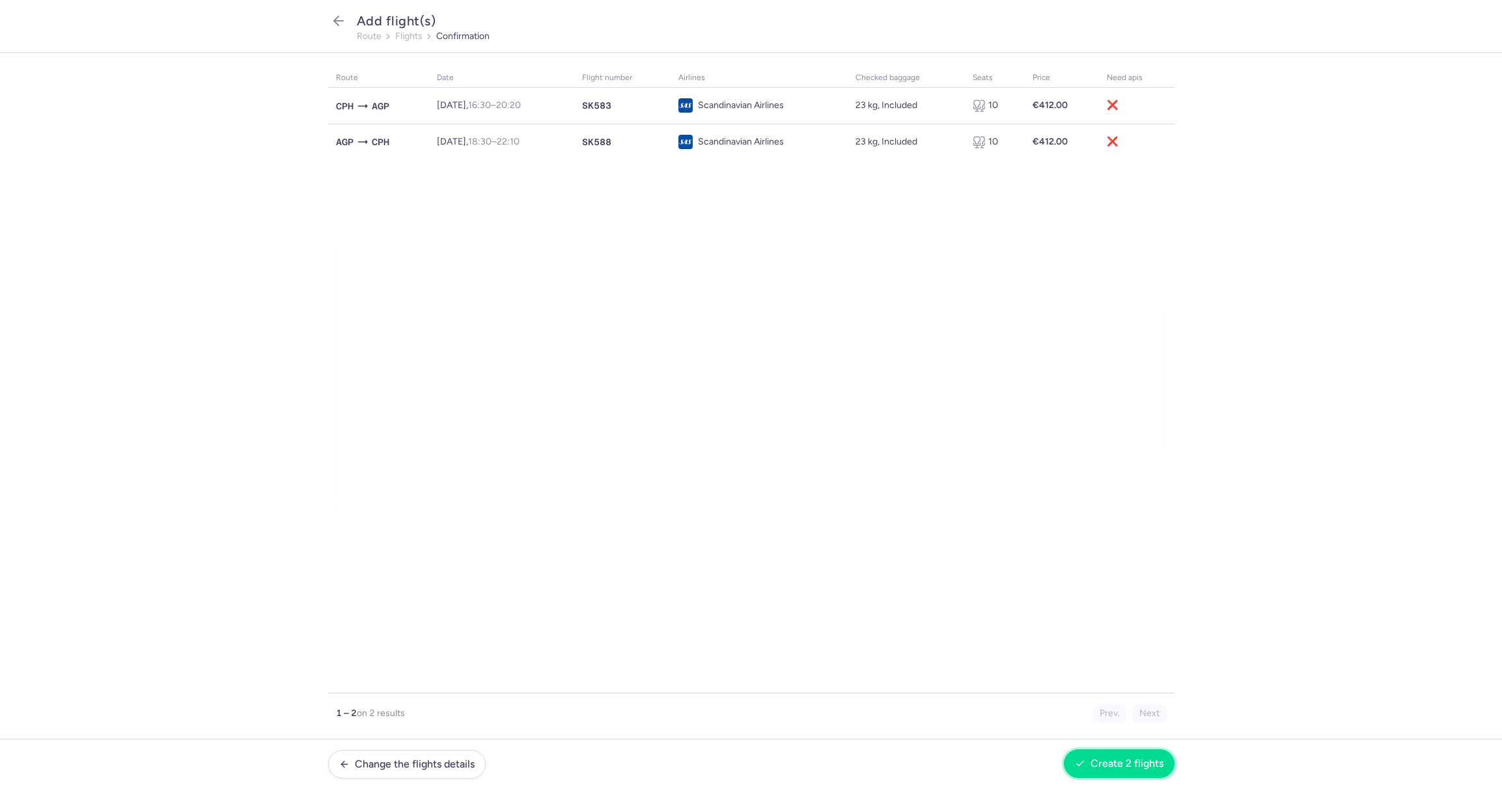
click at [1109, 768] on span "Create 2 flights" at bounding box center [1127, 764] width 73 height 12
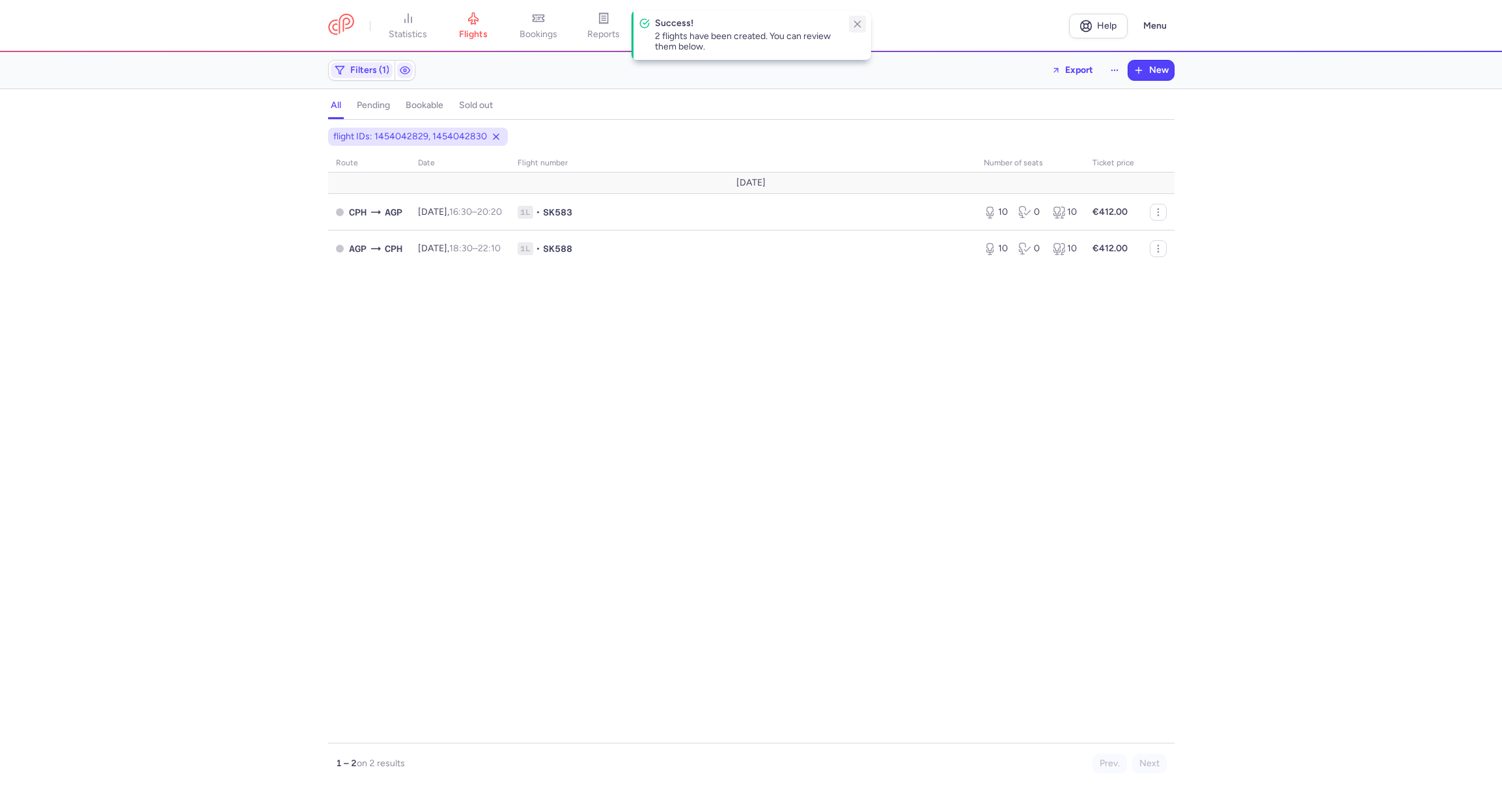
click at [860, 25] on icon "button" at bounding box center [858, 24] width 12 height 12
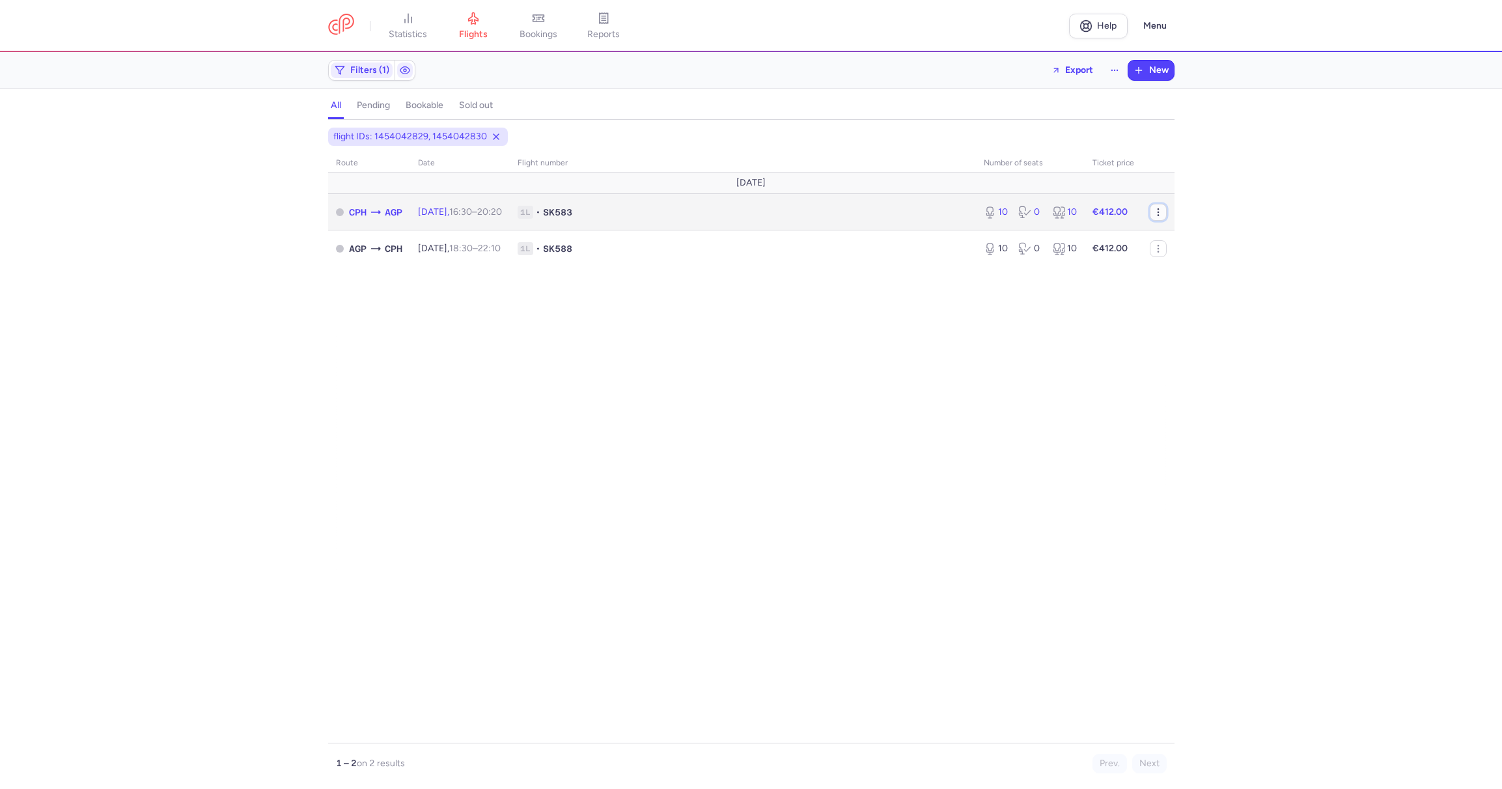
click at [1159, 215] on icon "button" at bounding box center [1158, 212] width 10 height 10
click at [1092, 214] on td "€412.00" at bounding box center [1113, 212] width 57 height 36
select select "days"
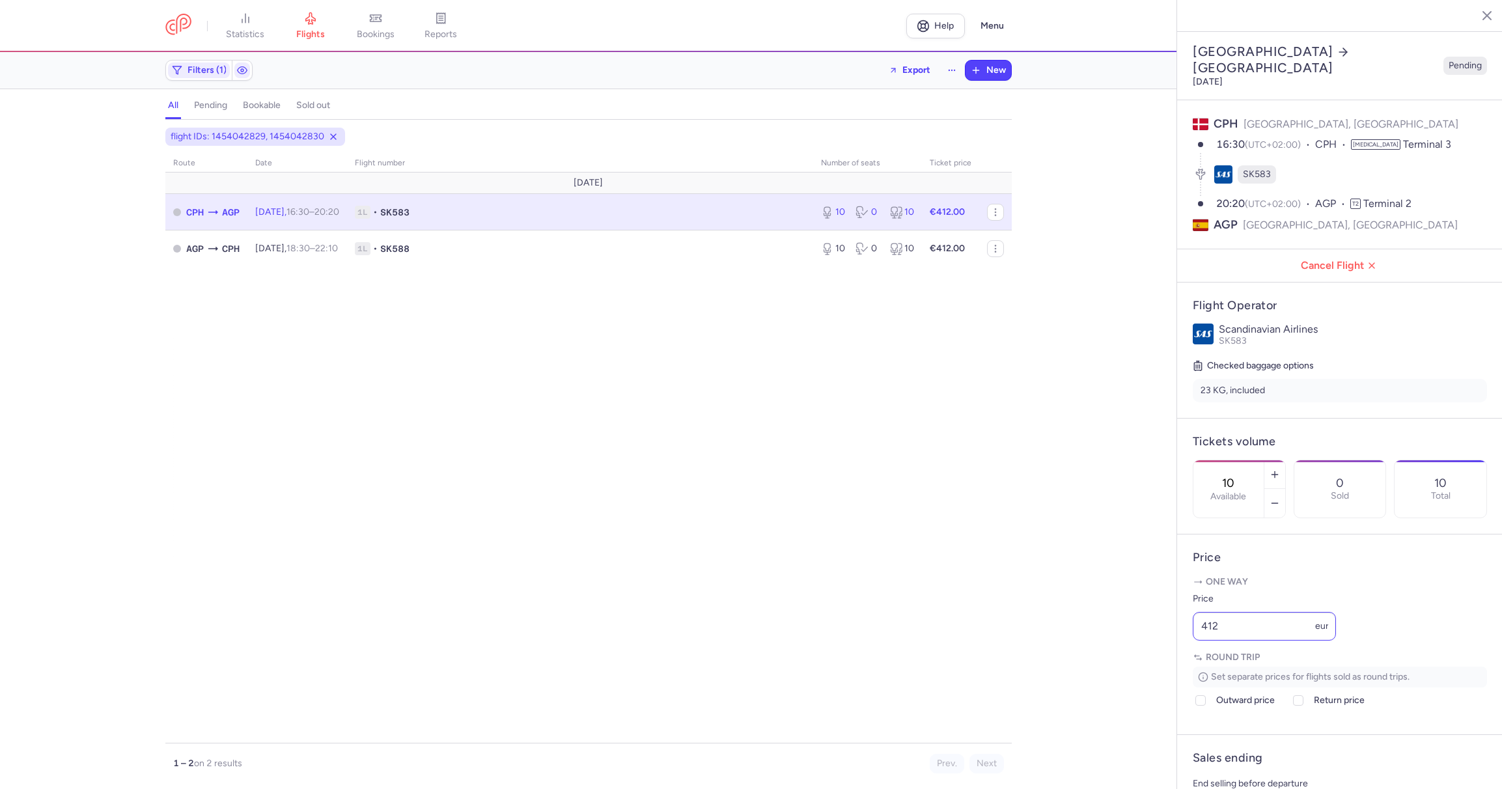
scroll to position [76, 0]
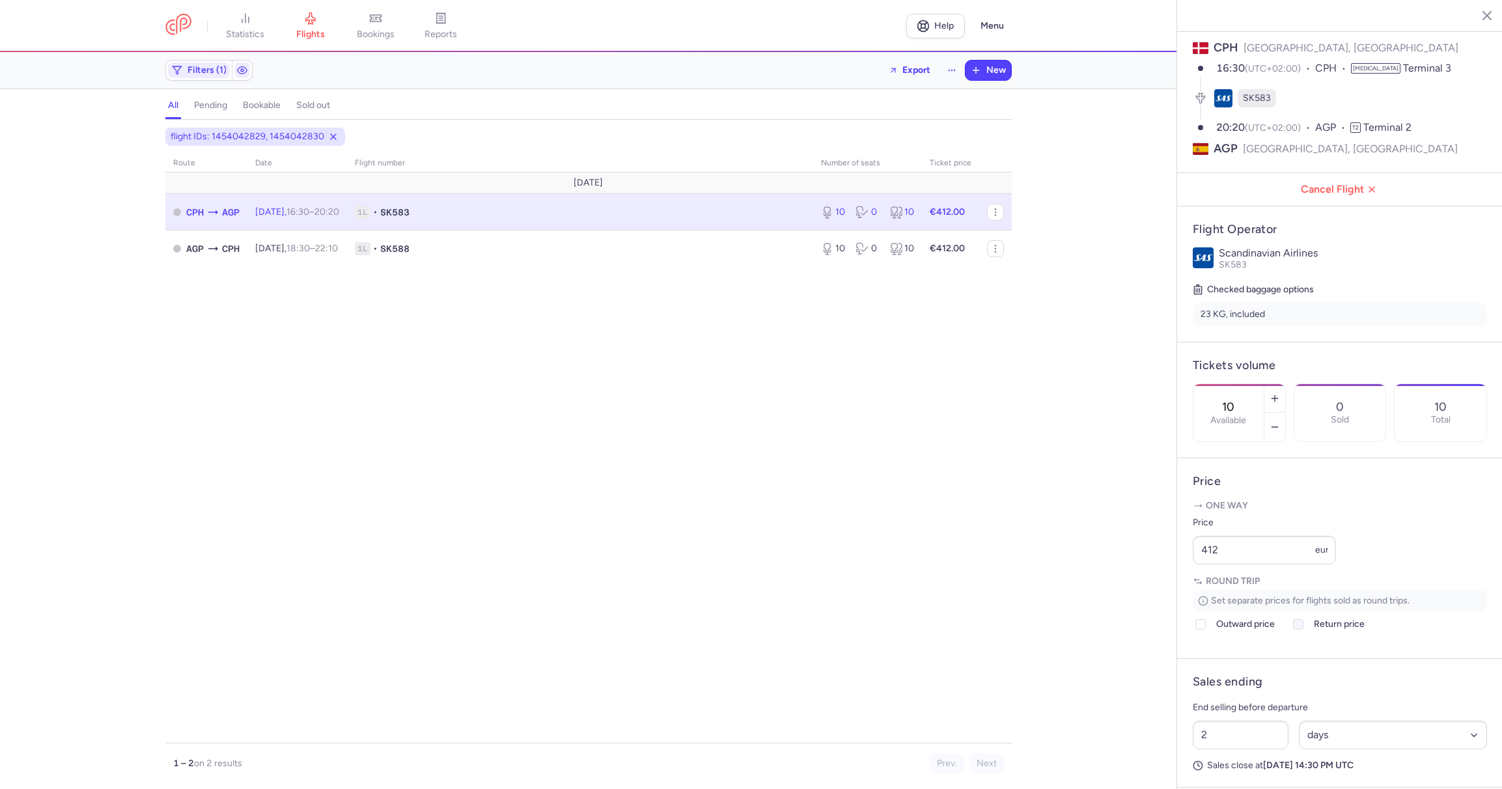
click at [1301, 628] on icon at bounding box center [1299, 625] width 8 height 8
click at [1301, 630] on input "Return price" at bounding box center [1298, 624] width 10 height 10
checkbox input "true"
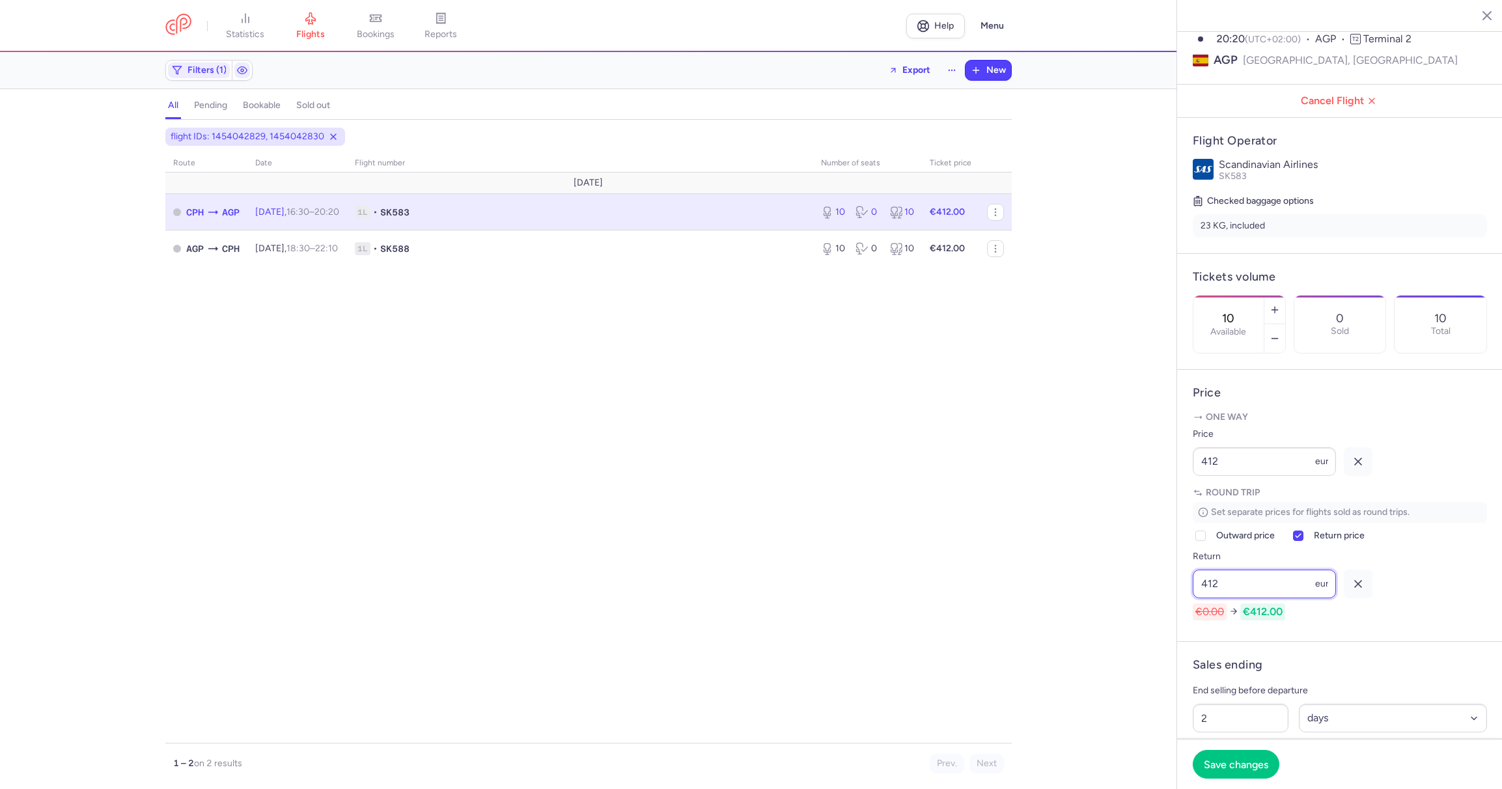
scroll to position [305, 0]
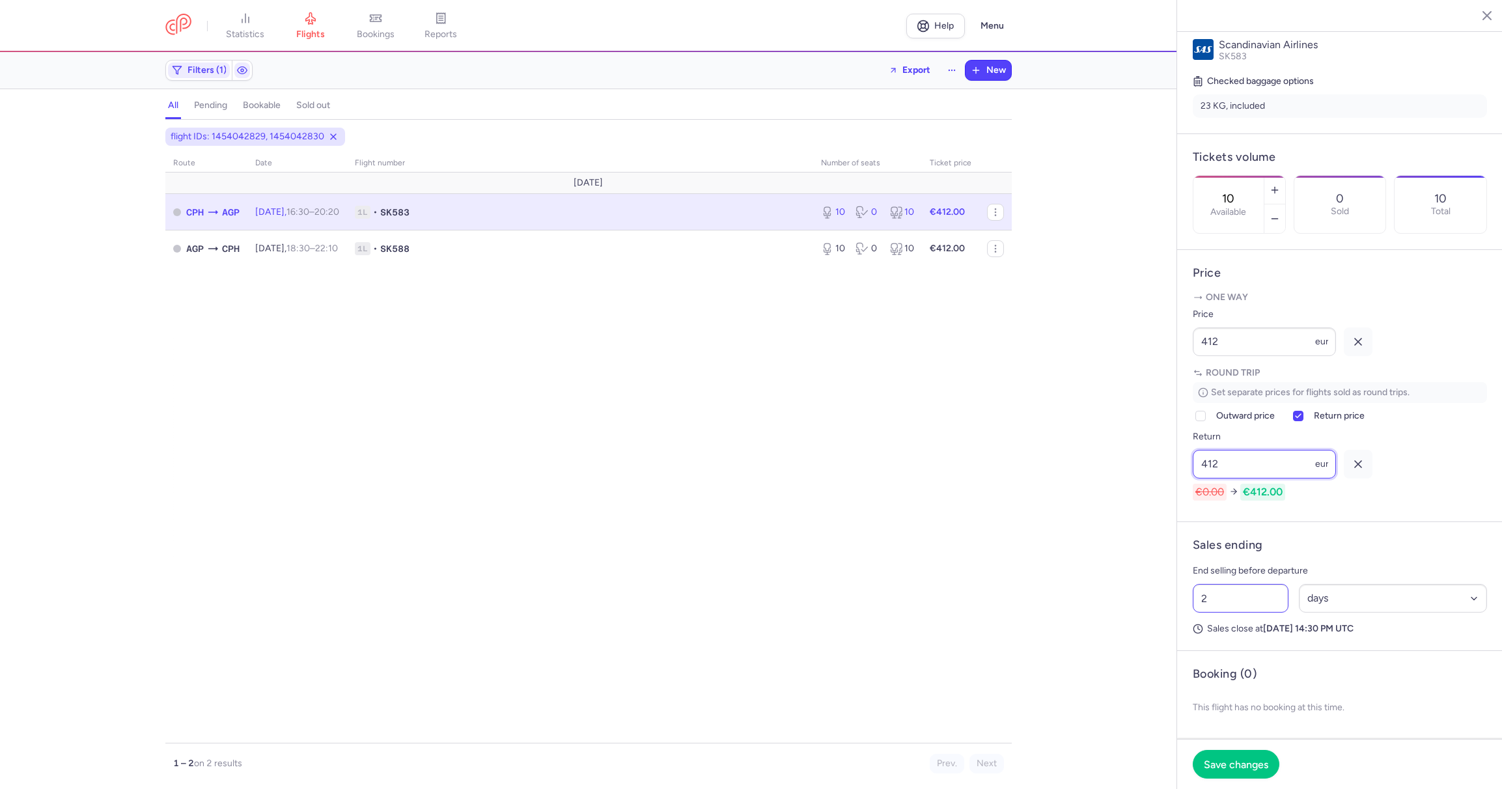
type input "412"
drag, startPoint x: 1228, startPoint y: 598, endPoint x: 1101, endPoint y: 572, distance: 129.6
click at [1193, 584] on input "2" at bounding box center [1241, 598] width 96 height 29
click at [1239, 761] on span "Save changes" at bounding box center [1236, 764] width 64 height 12
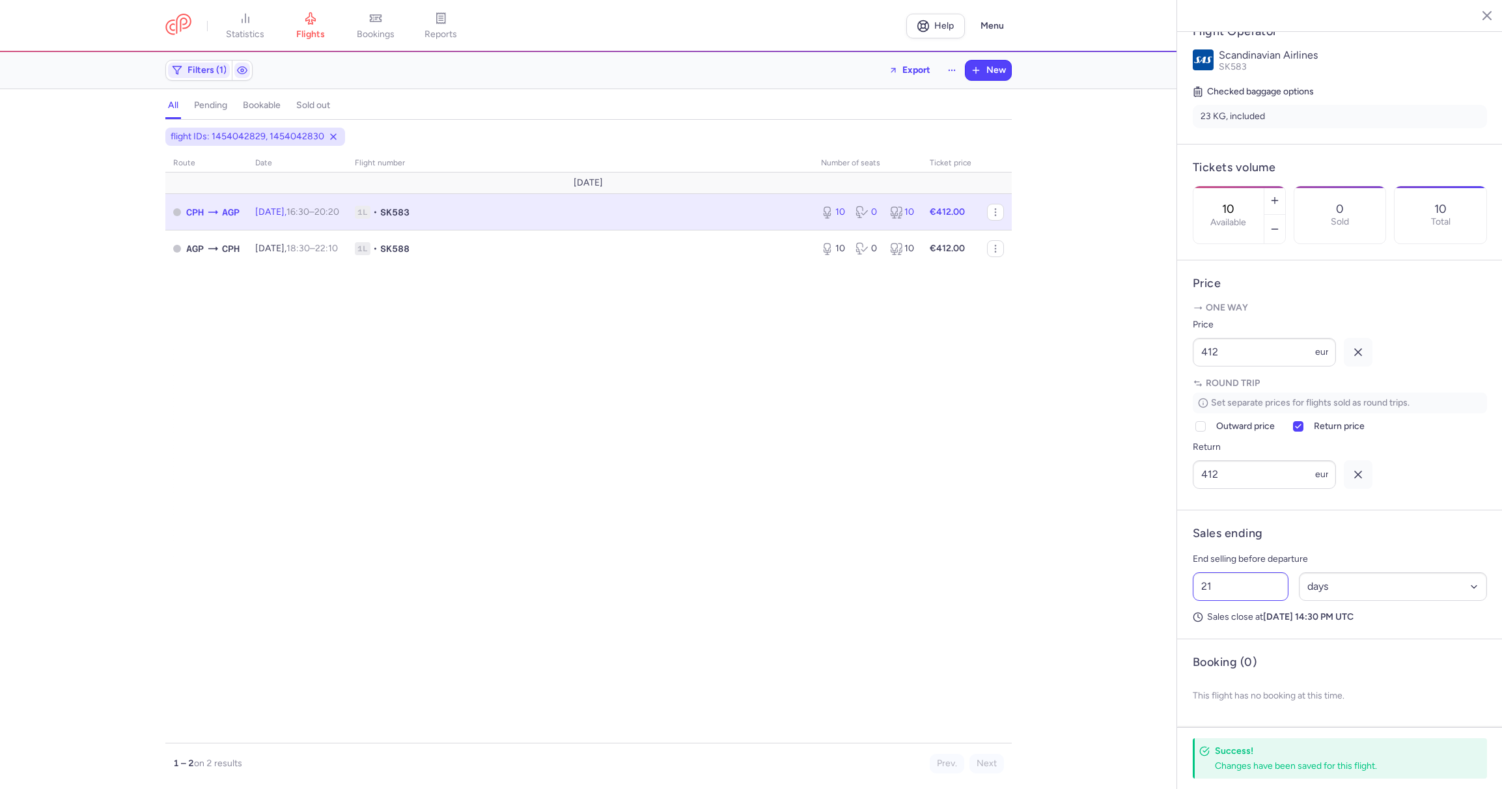
scroll to position [294, 0]
click at [1001, 253] on button "button" at bounding box center [995, 248] width 17 height 17
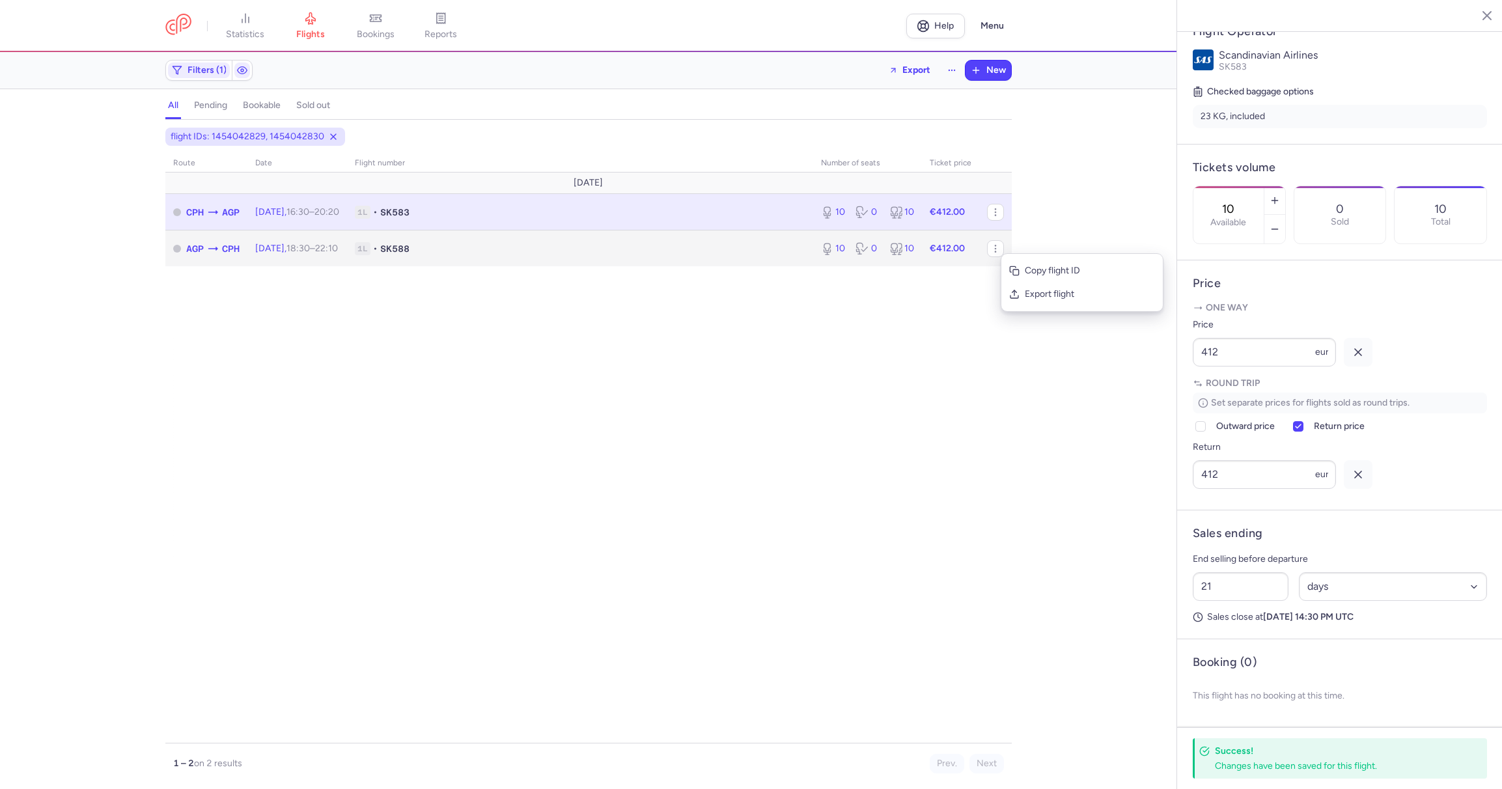
click at [902, 251] on icon at bounding box center [896, 248] width 13 height 13
type input "2"
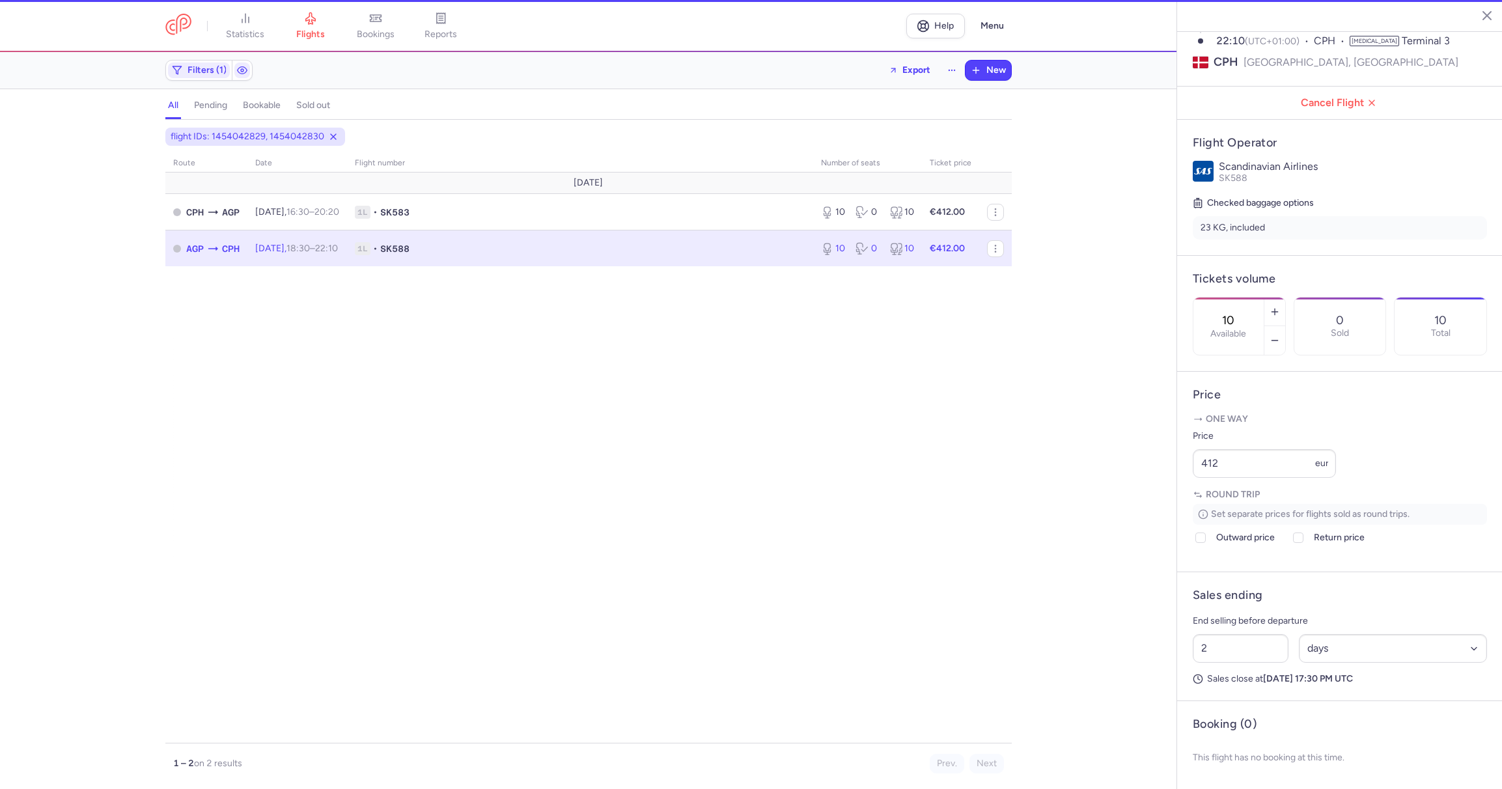
scroll to position [183, 0]
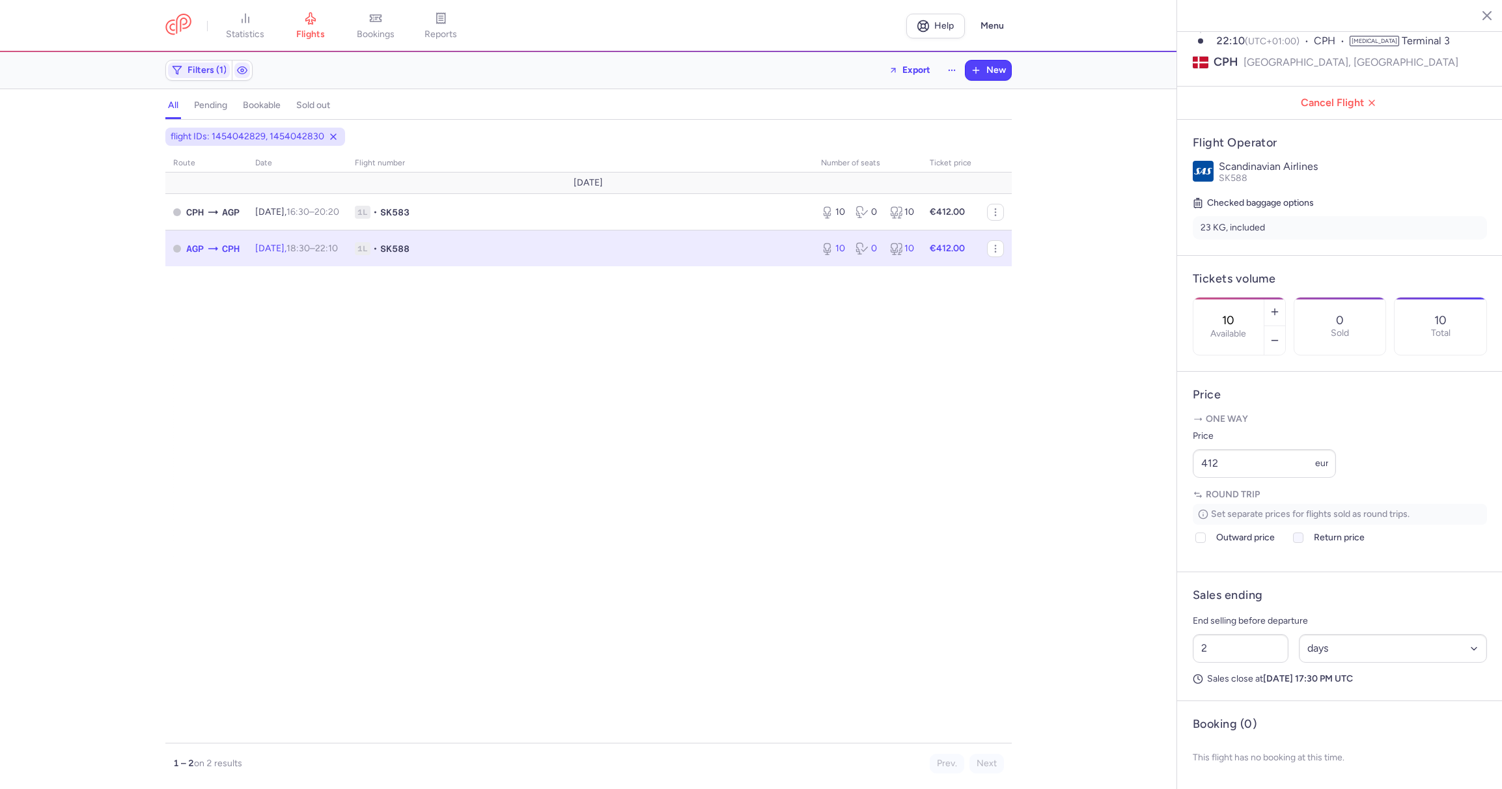
click at [1297, 537] on icon at bounding box center [1299, 538] width 8 height 8
click at [1297, 537] on input "Return price" at bounding box center [1298, 538] width 10 height 10
checkbox input "true"
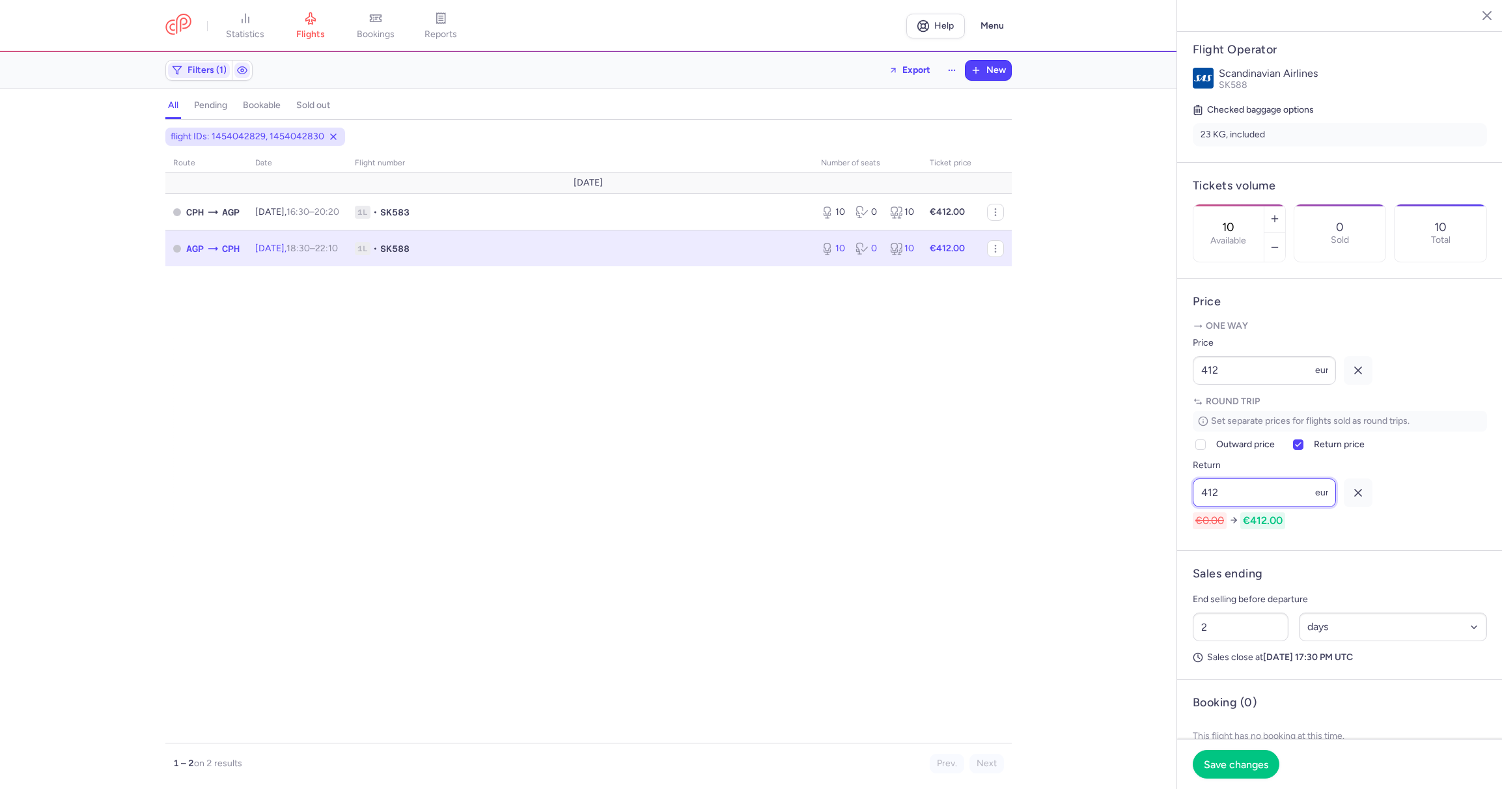
scroll to position [242, 0]
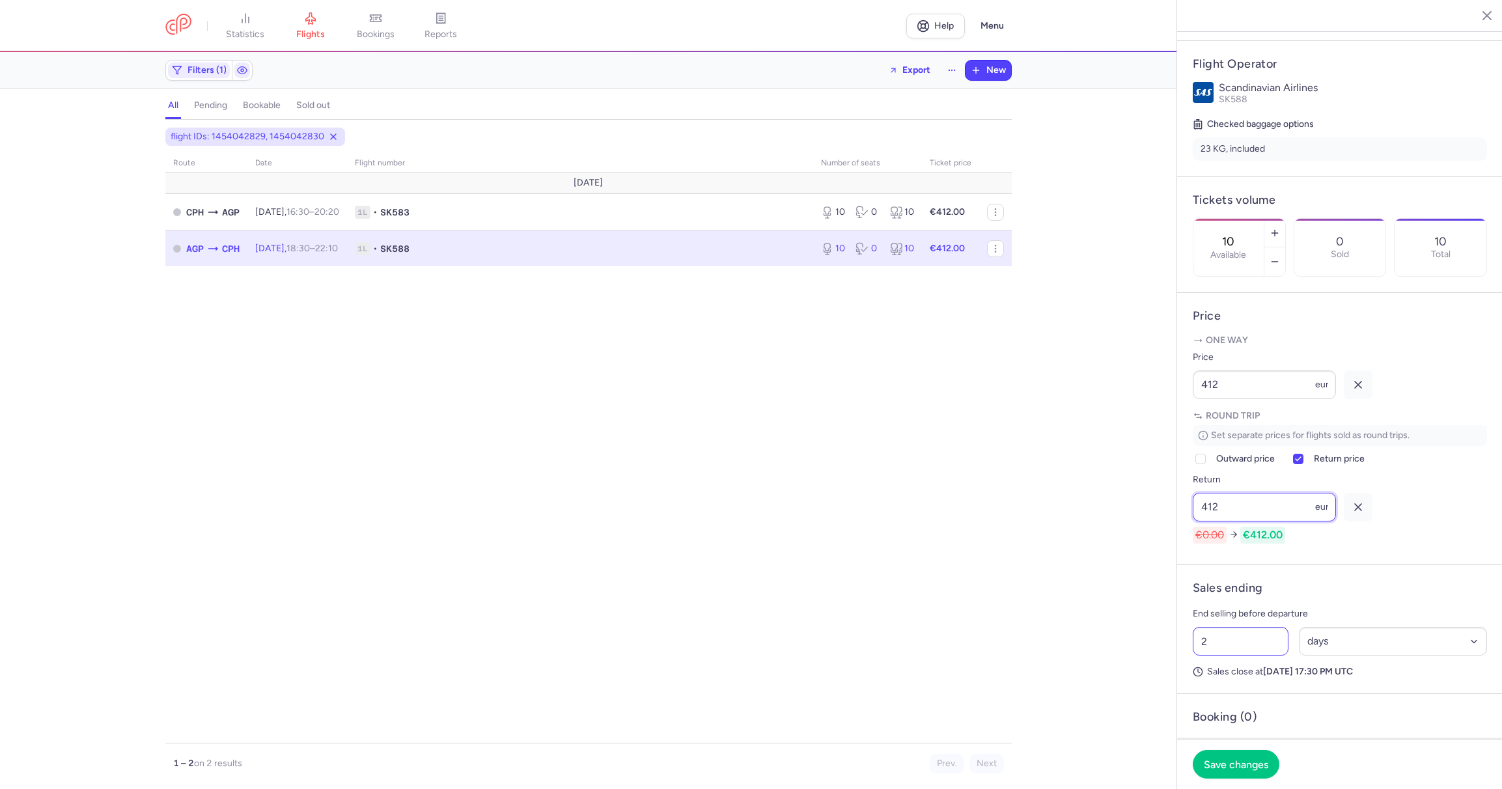
type input "412"
drag, startPoint x: 1215, startPoint y: 668, endPoint x: 1163, endPoint y: 642, distance: 58.0
click at [1193, 643] on input "2" at bounding box center [1241, 641] width 96 height 29
type input "21"
click at [1240, 764] on span "Save changes" at bounding box center [1236, 764] width 64 height 12
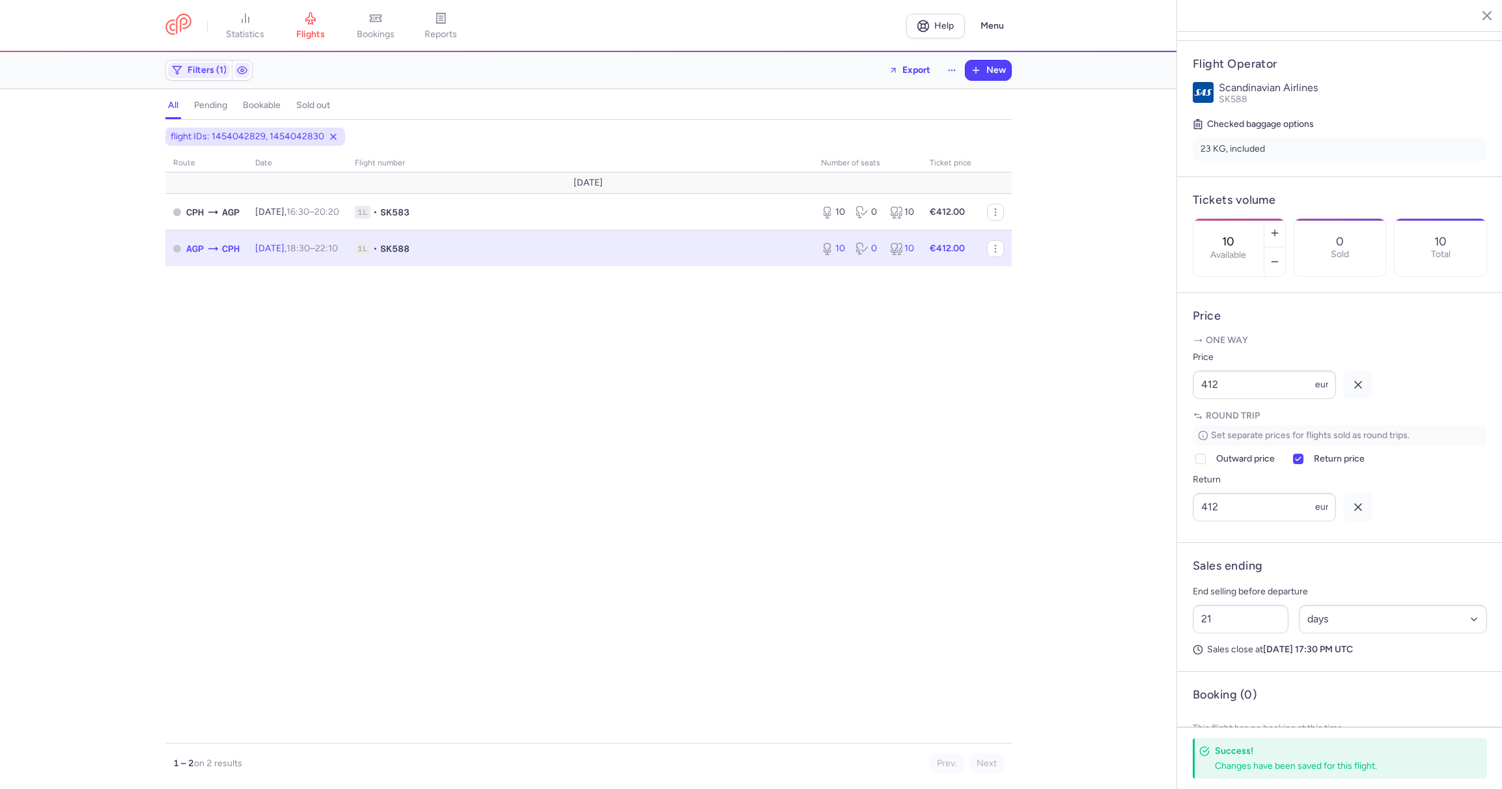
click at [294, 112] on button "bookable" at bounding box center [313, 105] width 39 height 17
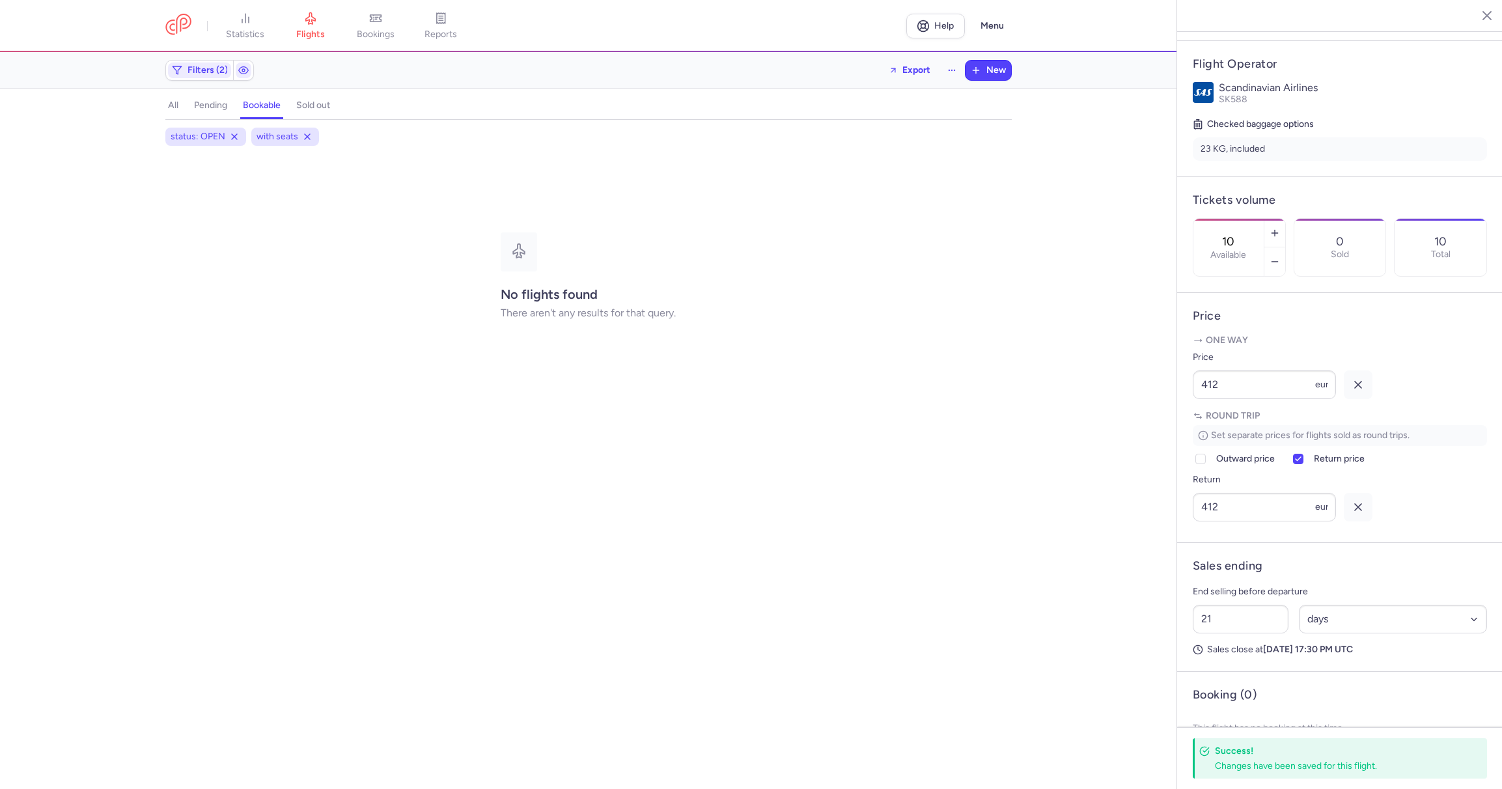
click at [199, 104] on h4 "pending" at bounding box center [210, 106] width 33 height 12
